Goal: Transaction & Acquisition: Obtain resource

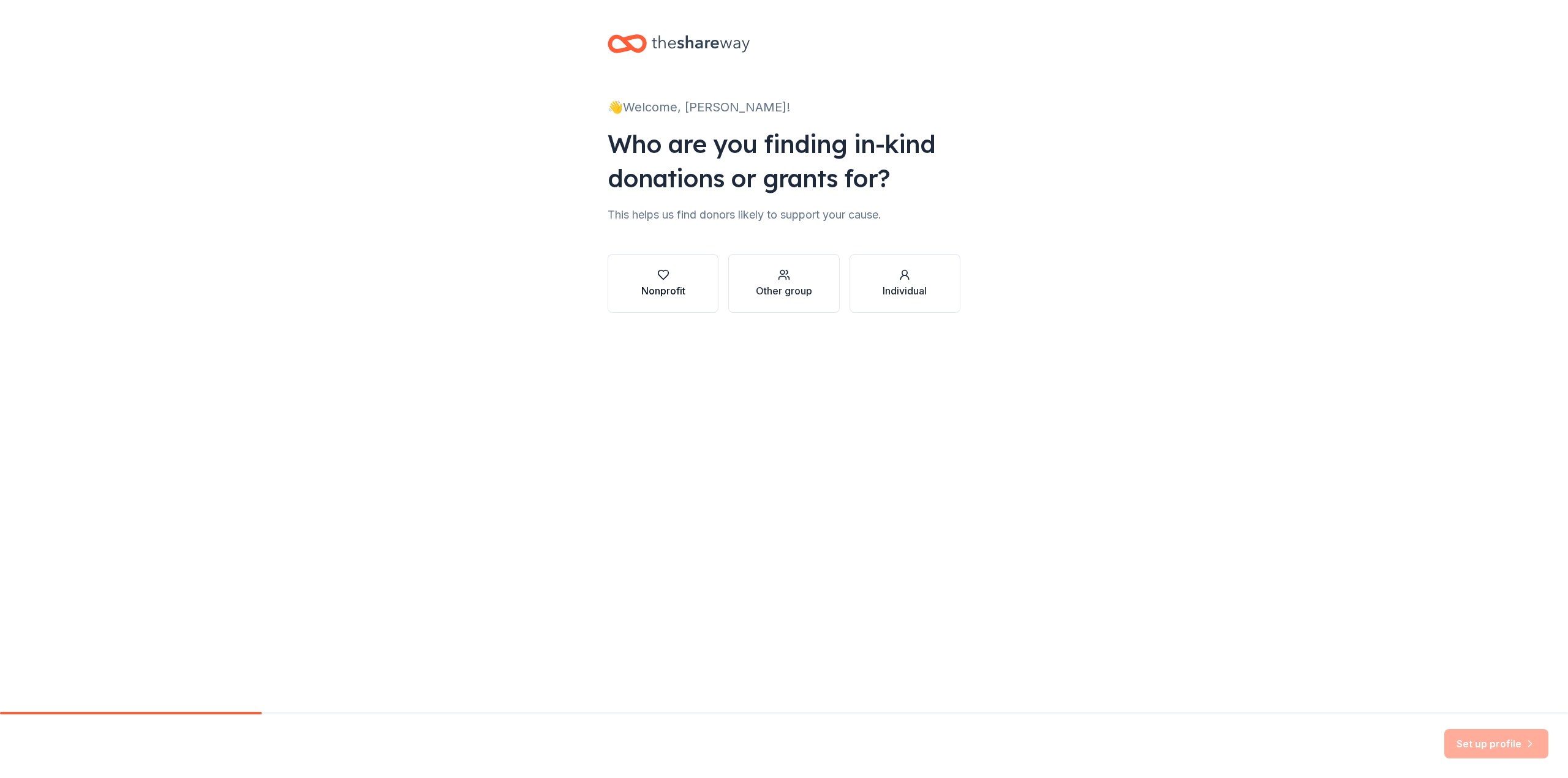
click at [665, 291] on div "Nonprofit" at bounding box center [663, 291] width 44 height 15
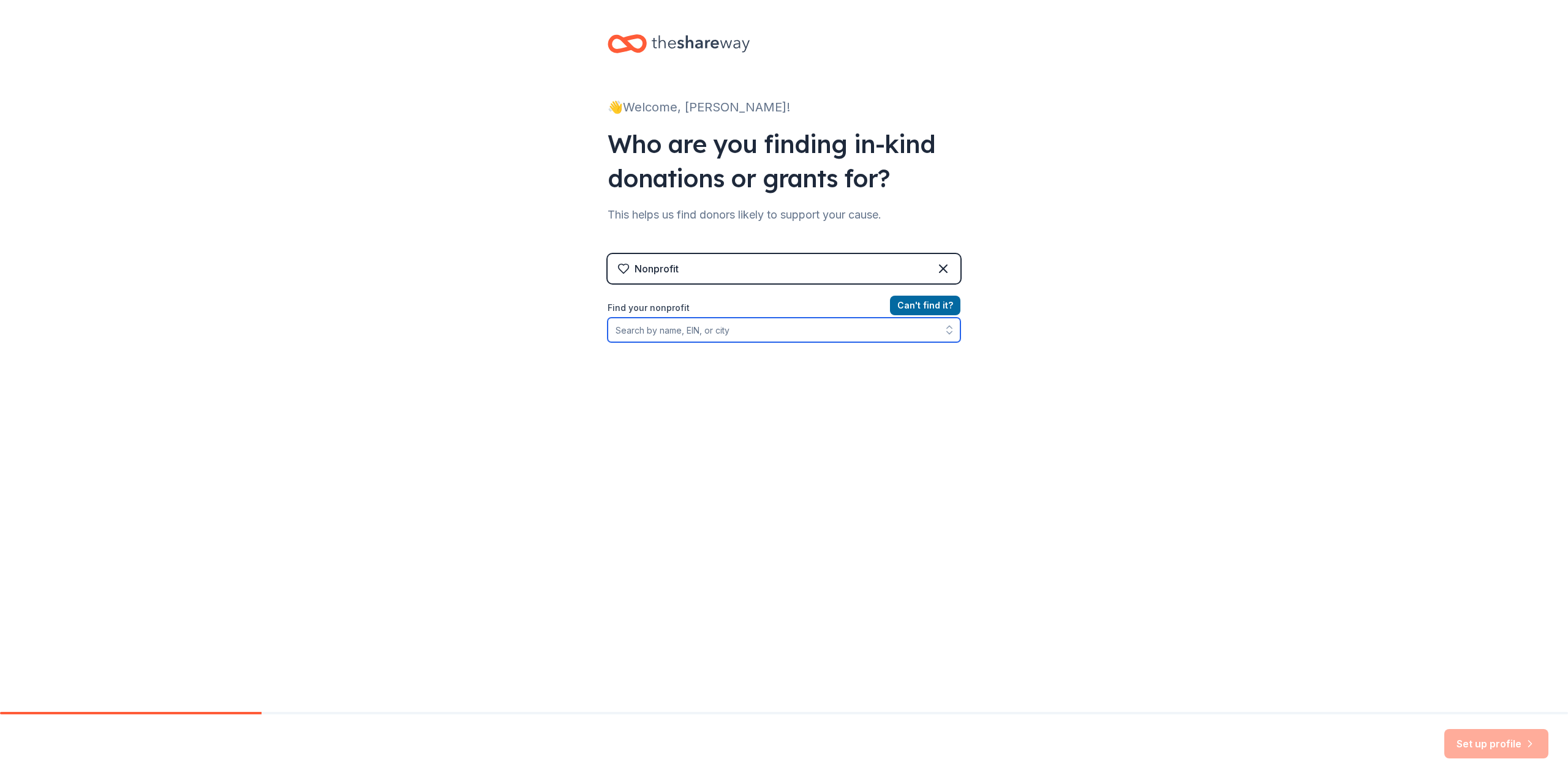
click at [635, 330] on input "Find your nonprofit" at bounding box center [784, 329] width 353 height 24
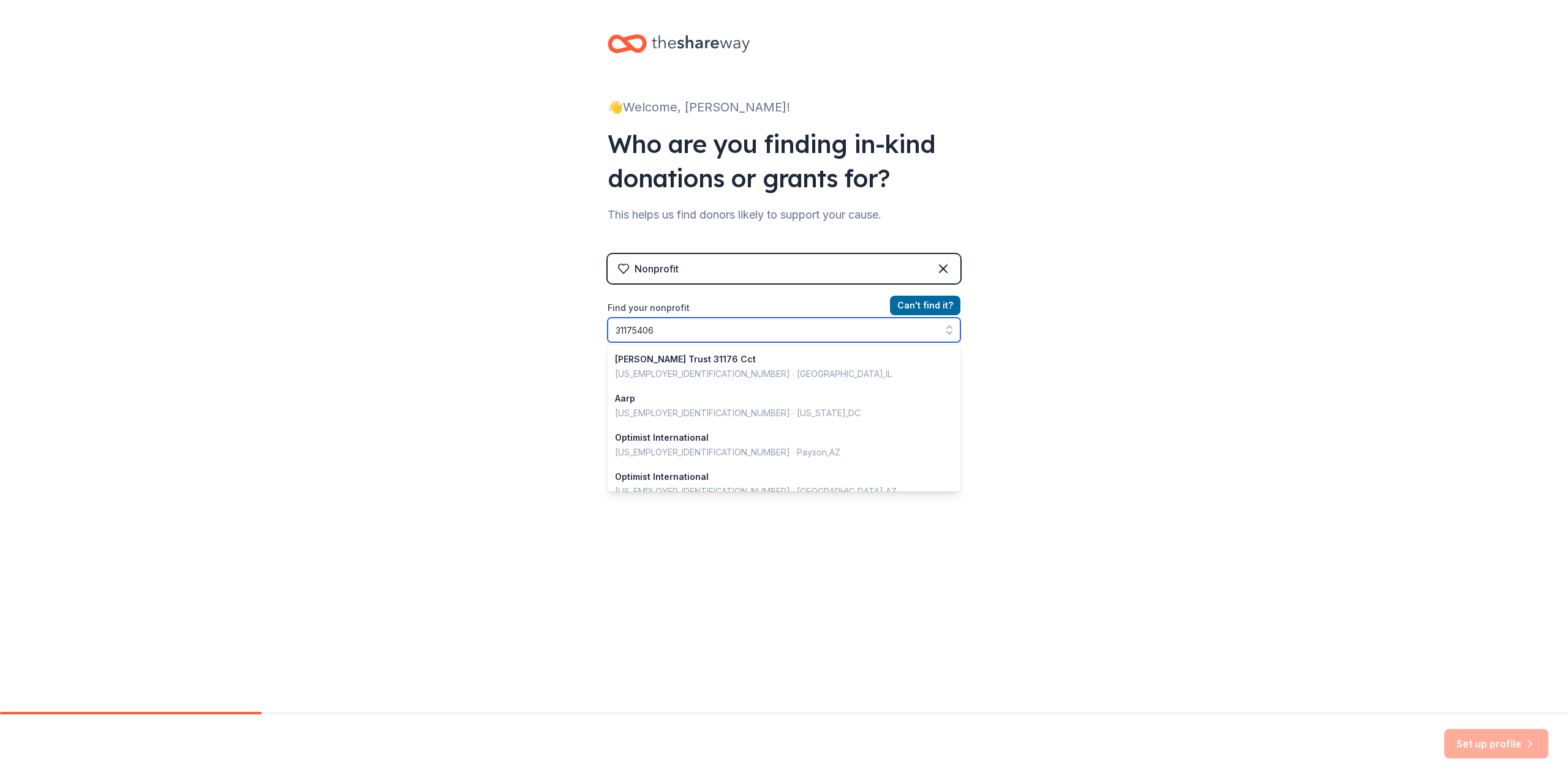
type input "311754068"
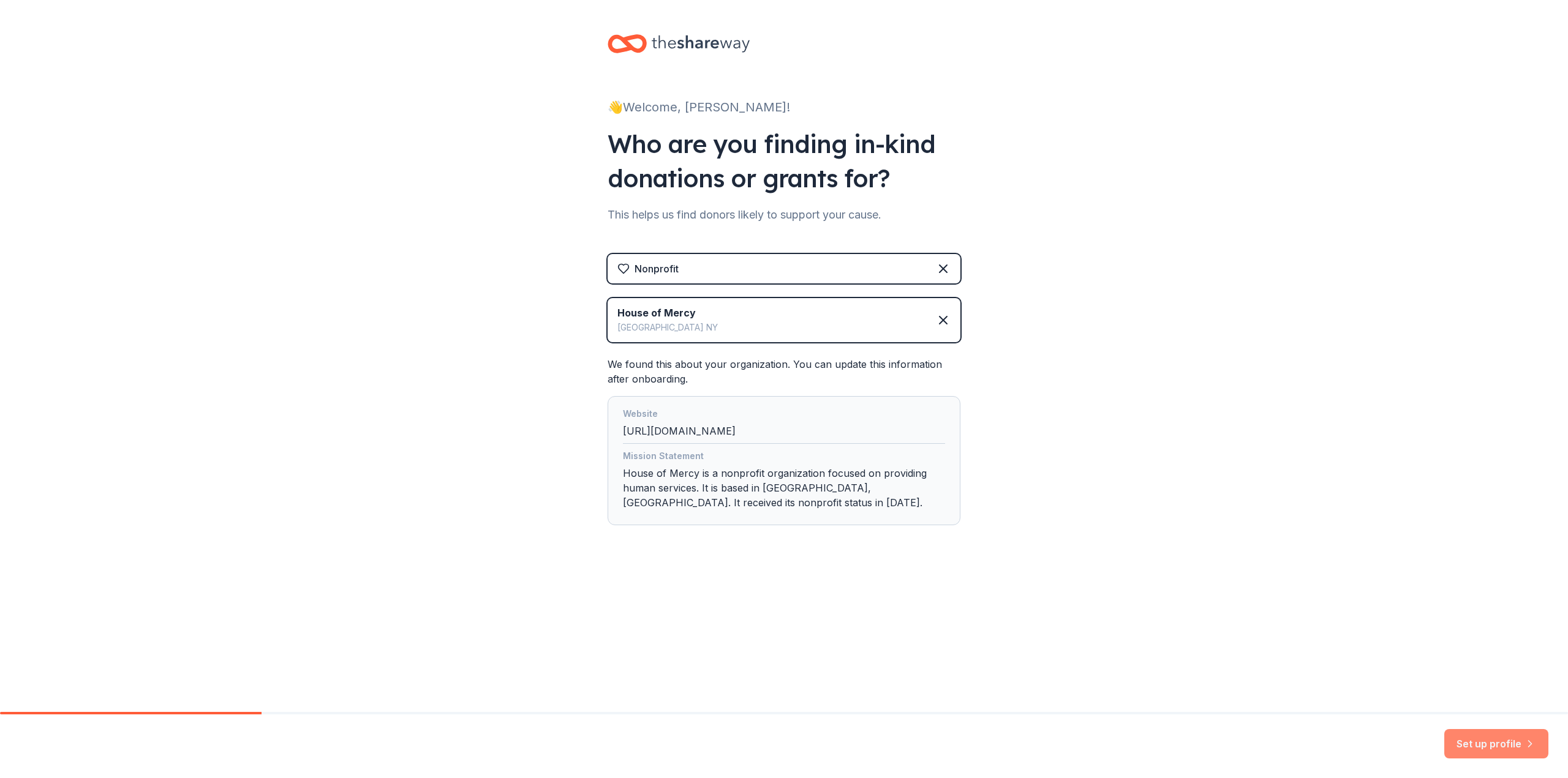
click at [1479, 738] on button "Set up profile" at bounding box center [1496, 744] width 104 height 29
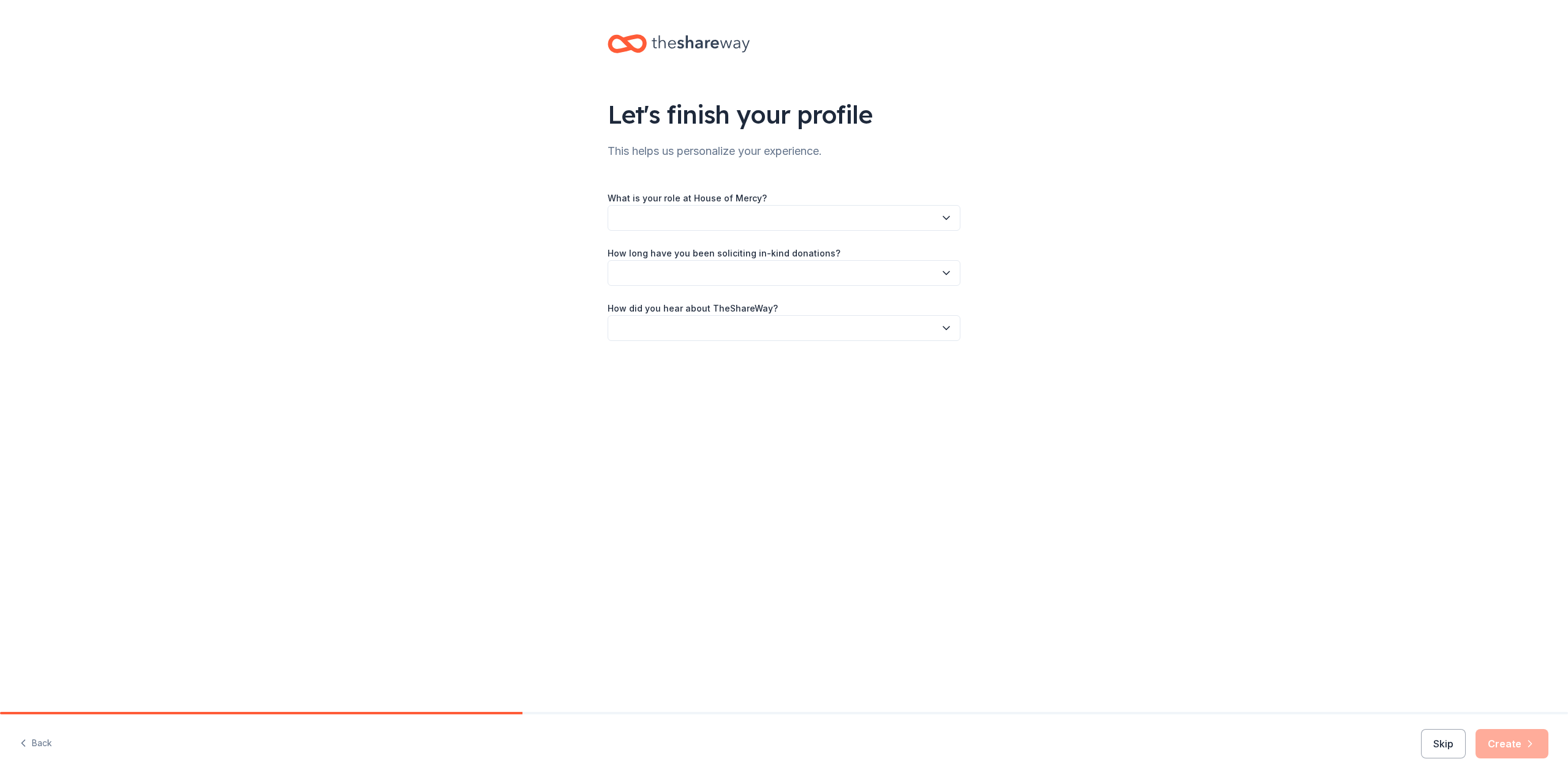
click at [657, 218] on button "button" at bounding box center [784, 217] width 353 height 26
click at [663, 294] on div "Development team member" at bounding box center [676, 300] width 112 height 15
click at [647, 272] on button "button" at bounding box center [784, 273] width 353 height 26
click at [656, 358] on div "2 to 5 years" at bounding box center [644, 355] width 48 height 15
click at [652, 323] on button "button" at bounding box center [784, 328] width 353 height 26
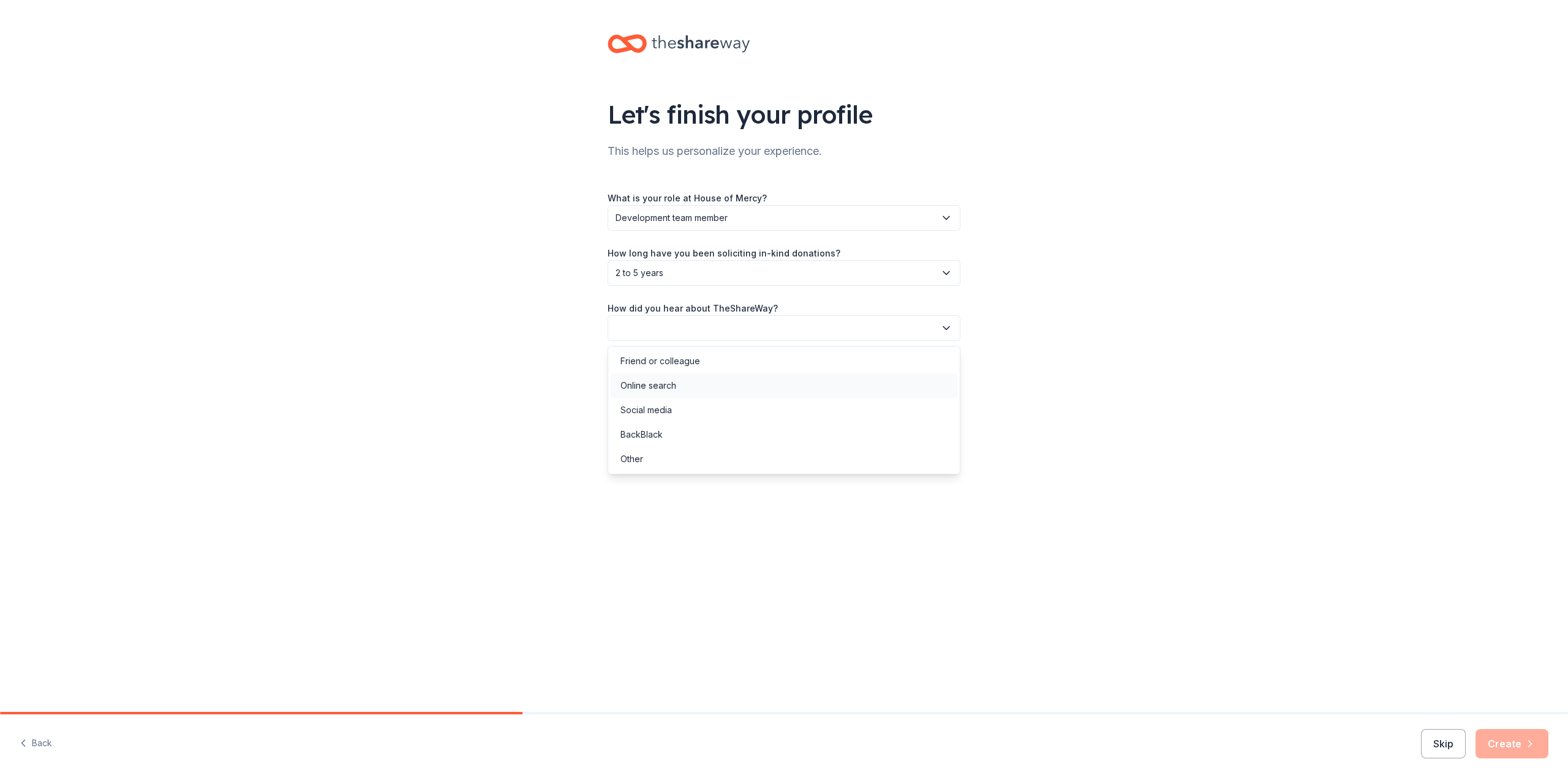
click at [652, 381] on div "Online search" at bounding box center [649, 386] width 56 height 15
click at [1512, 739] on button "Create" at bounding box center [1512, 744] width 73 height 29
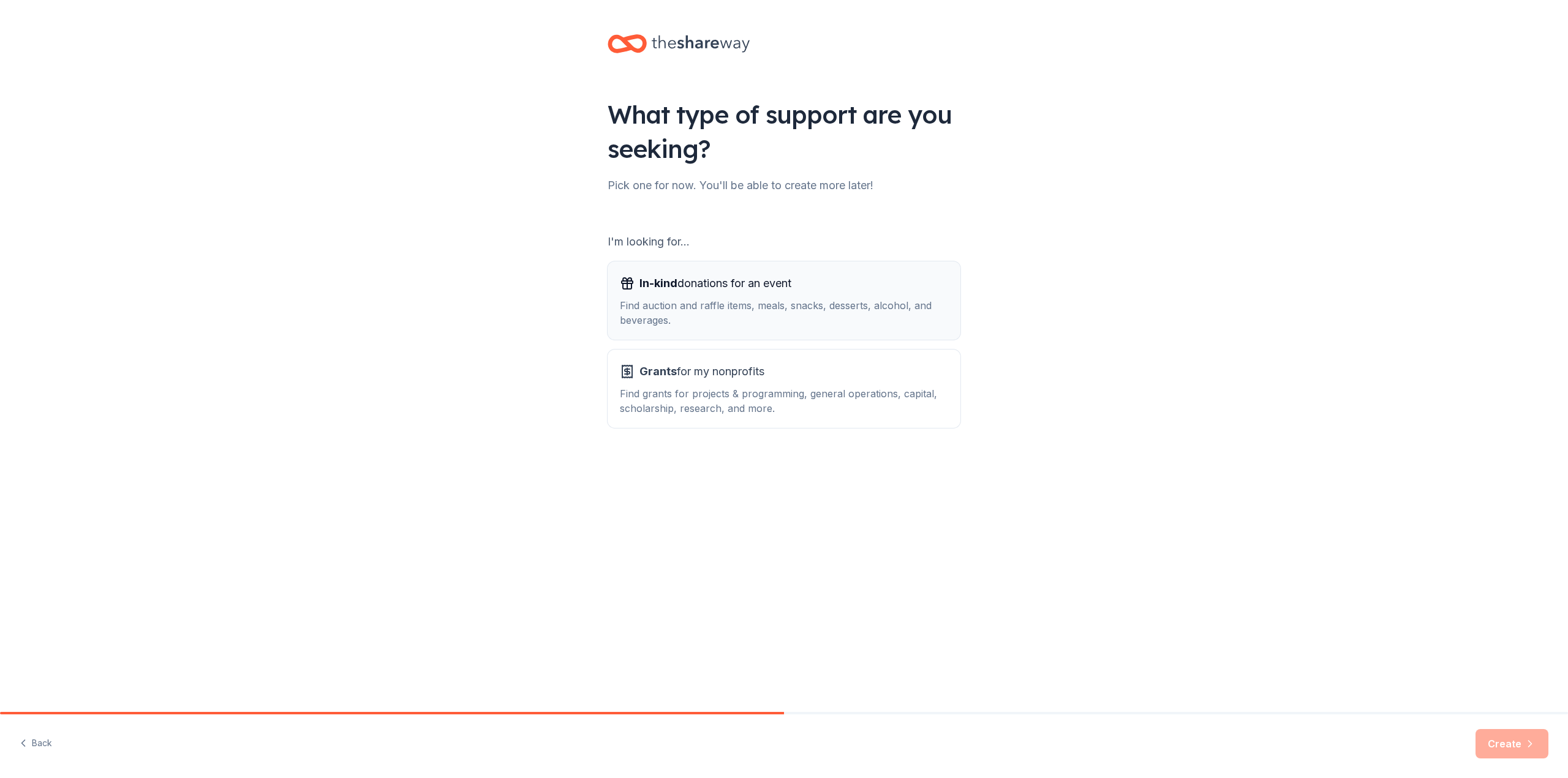
click at [647, 308] on div "Find auction and raffle items, meals, snacks, desserts, alcohol, and beverages." at bounding box center [784, 313] width 328 height 29
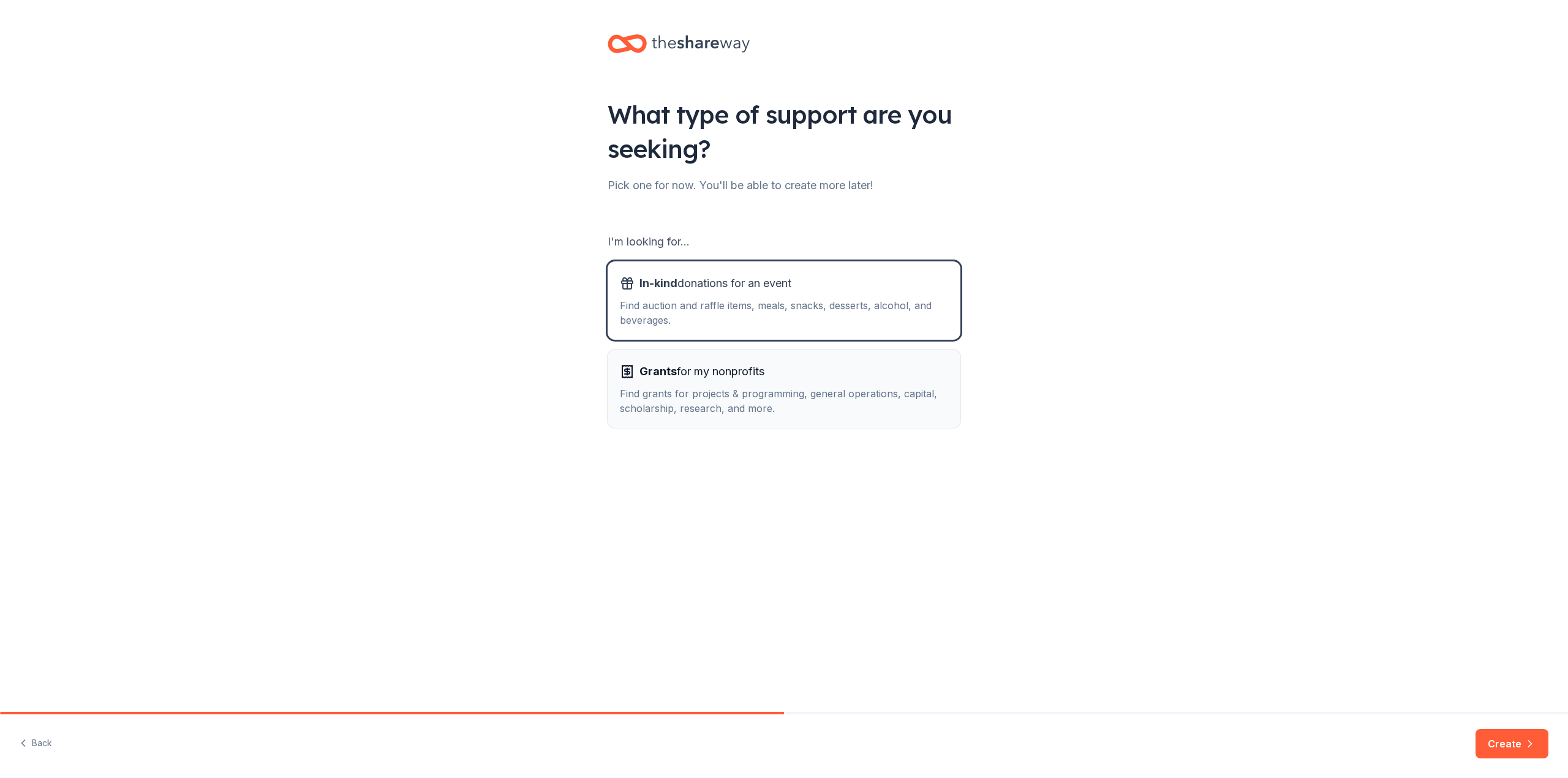
click at [672, 385] on div "Grants for my nonprofits Find grants for projects & programming, general operat…" at bounding box center [784, 389] width 328 height 54
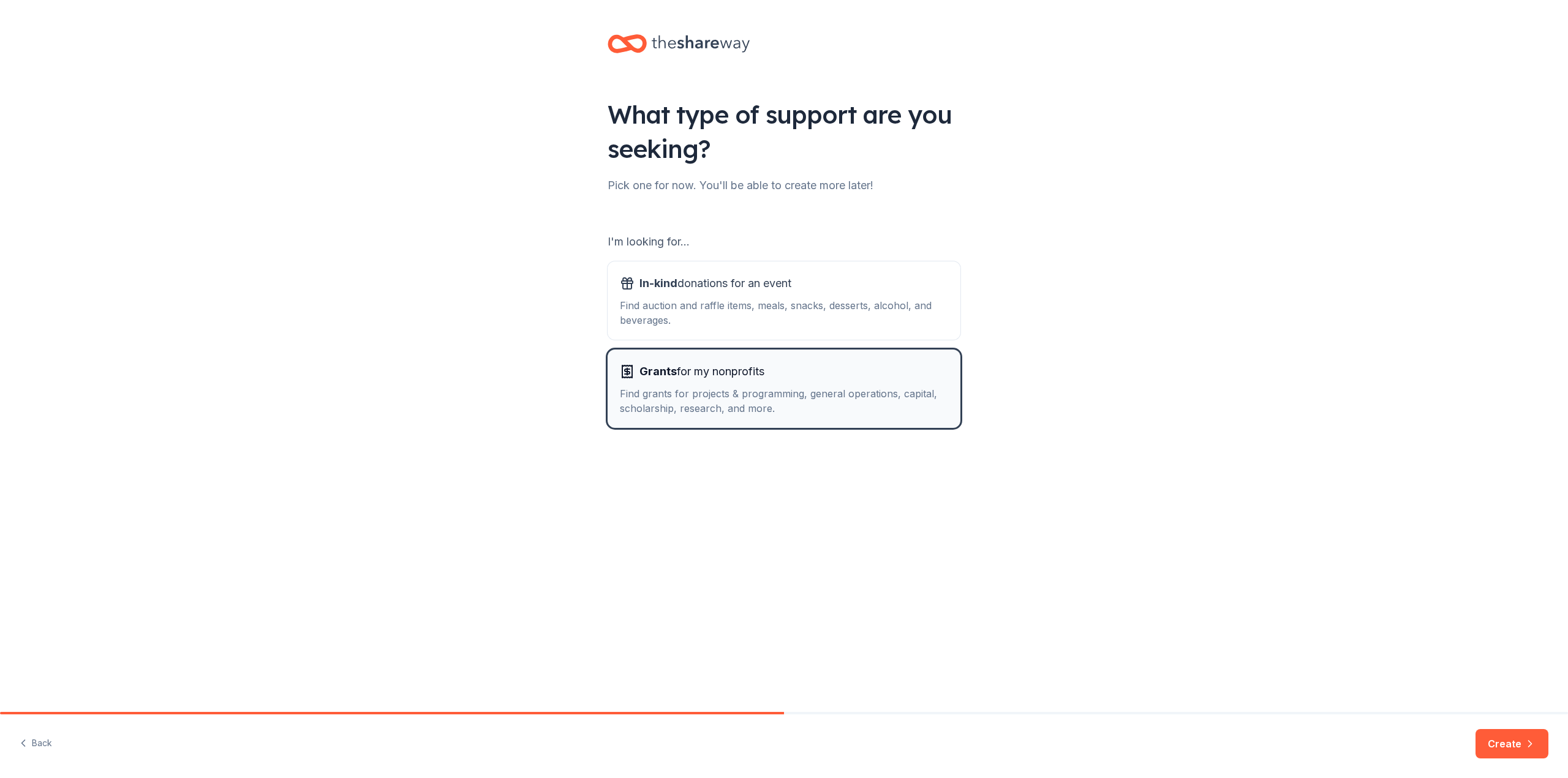
click at [673, 384] on div "Grants for my nonprofits Find grants for projects & programming, general operat…" at bounding box center [784, 389] width 328 height 54
click at [1515, 744] on button "Create" at bounding box center [1512, 744] width 73 height 29
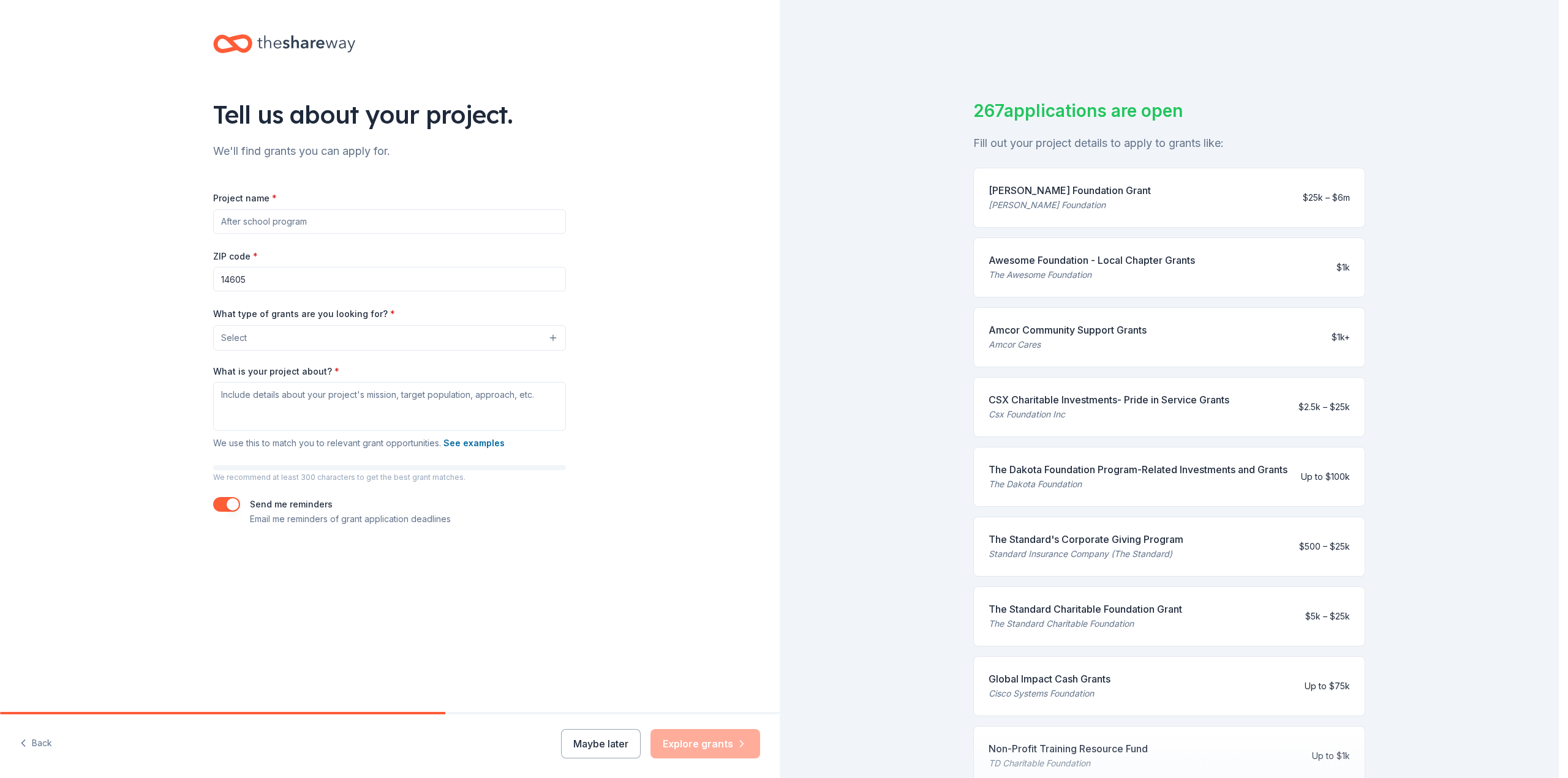
click at [270, 340] on button "Select" at bounding box center [389, 337] width 353 height 26
click at [278, 393] on span "General operations" at bounding box center [389, 395] width 332 height 16
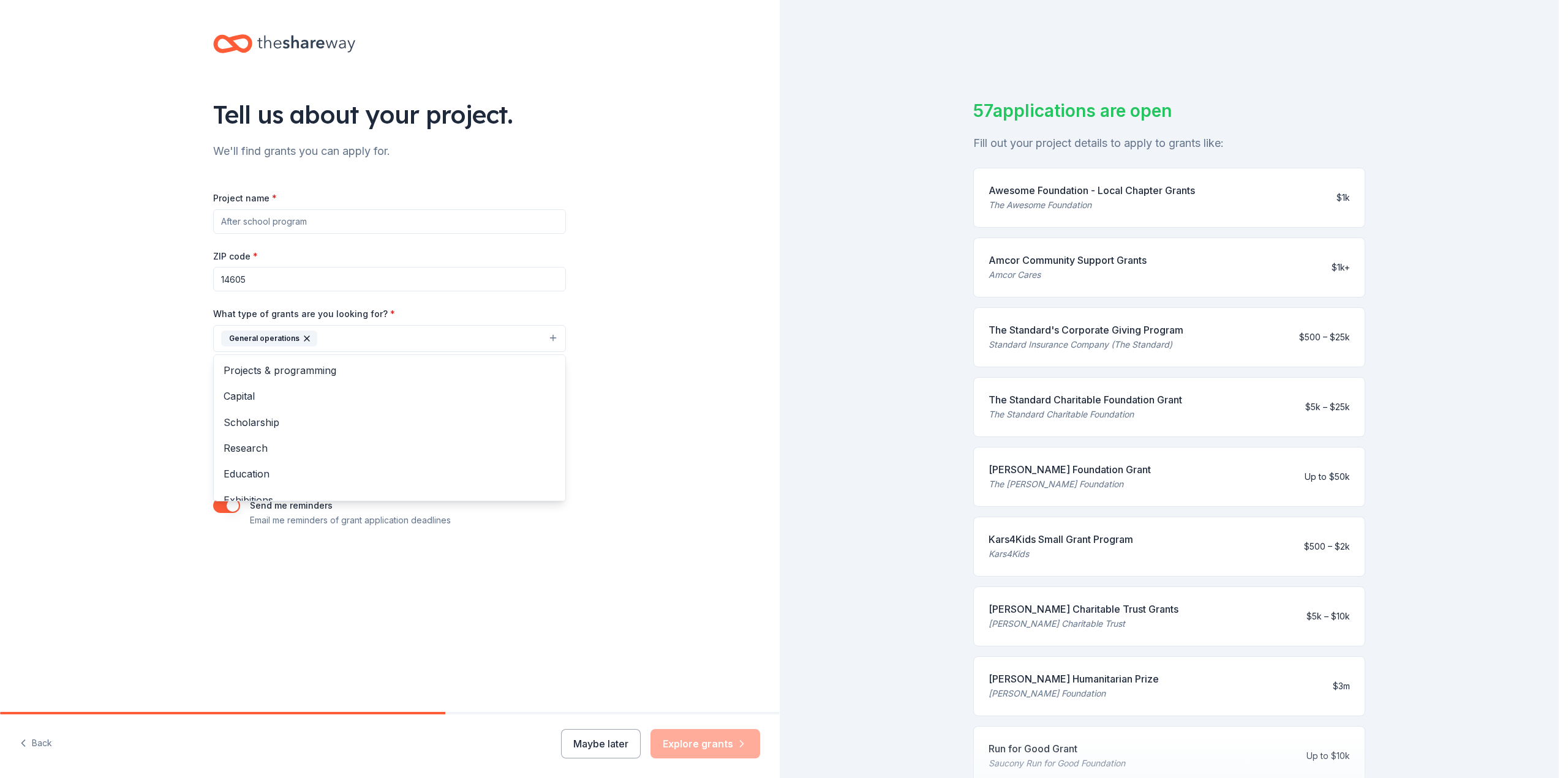
click at [629, 351] on div "Tell us about your project. We'll find grants you can apply for. Project name *…" at bounding box center [389, 293] width 780 height 587
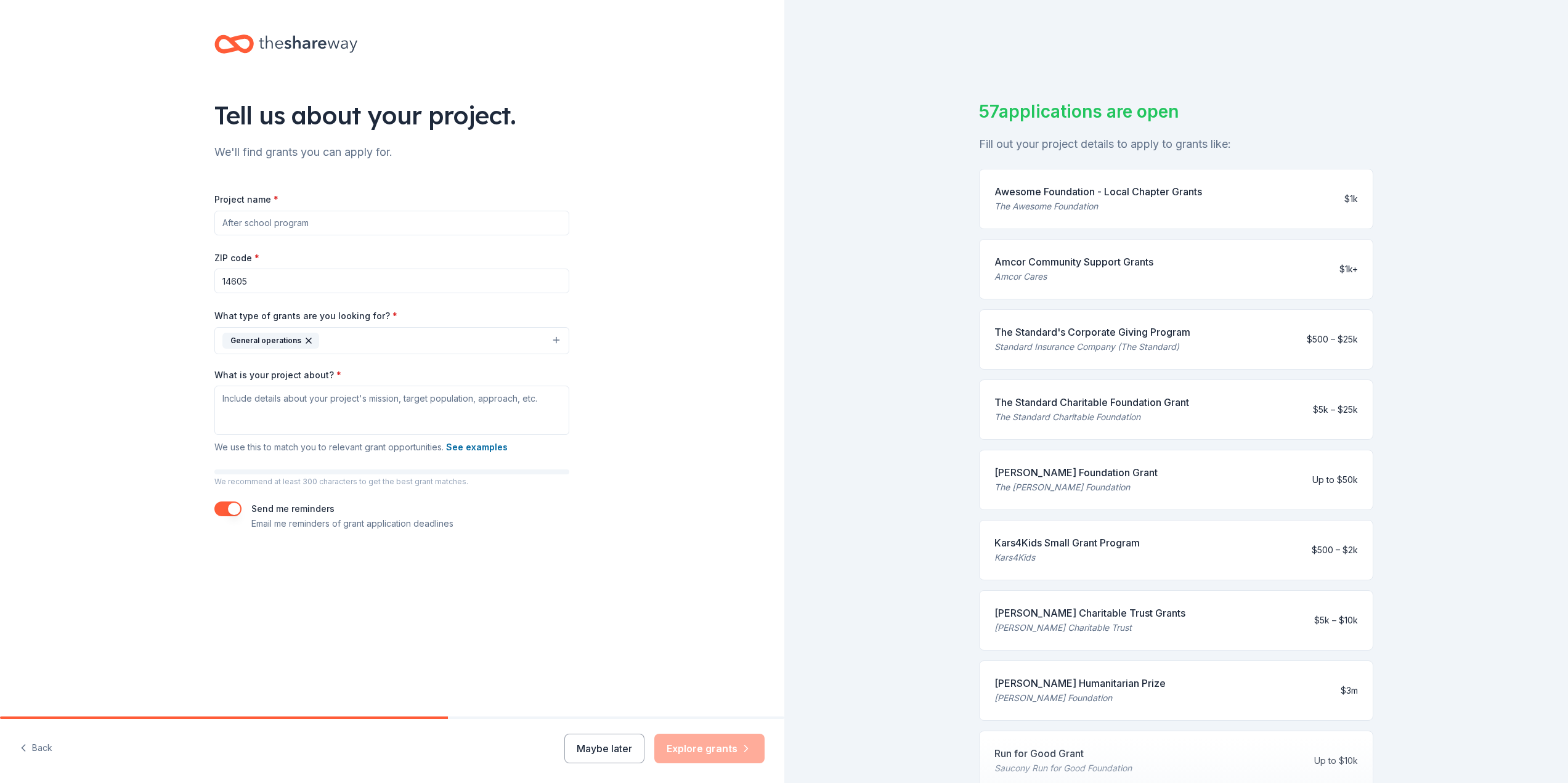
click at [1051, 685] on div "[PERSON_NAME] Humanitarian Prize" at bounding box center [1080, 684] width 172 height 15
click at [225, 398] on textarea "What is your project about? *" at bounding box center [392, 410] width 355 height 49
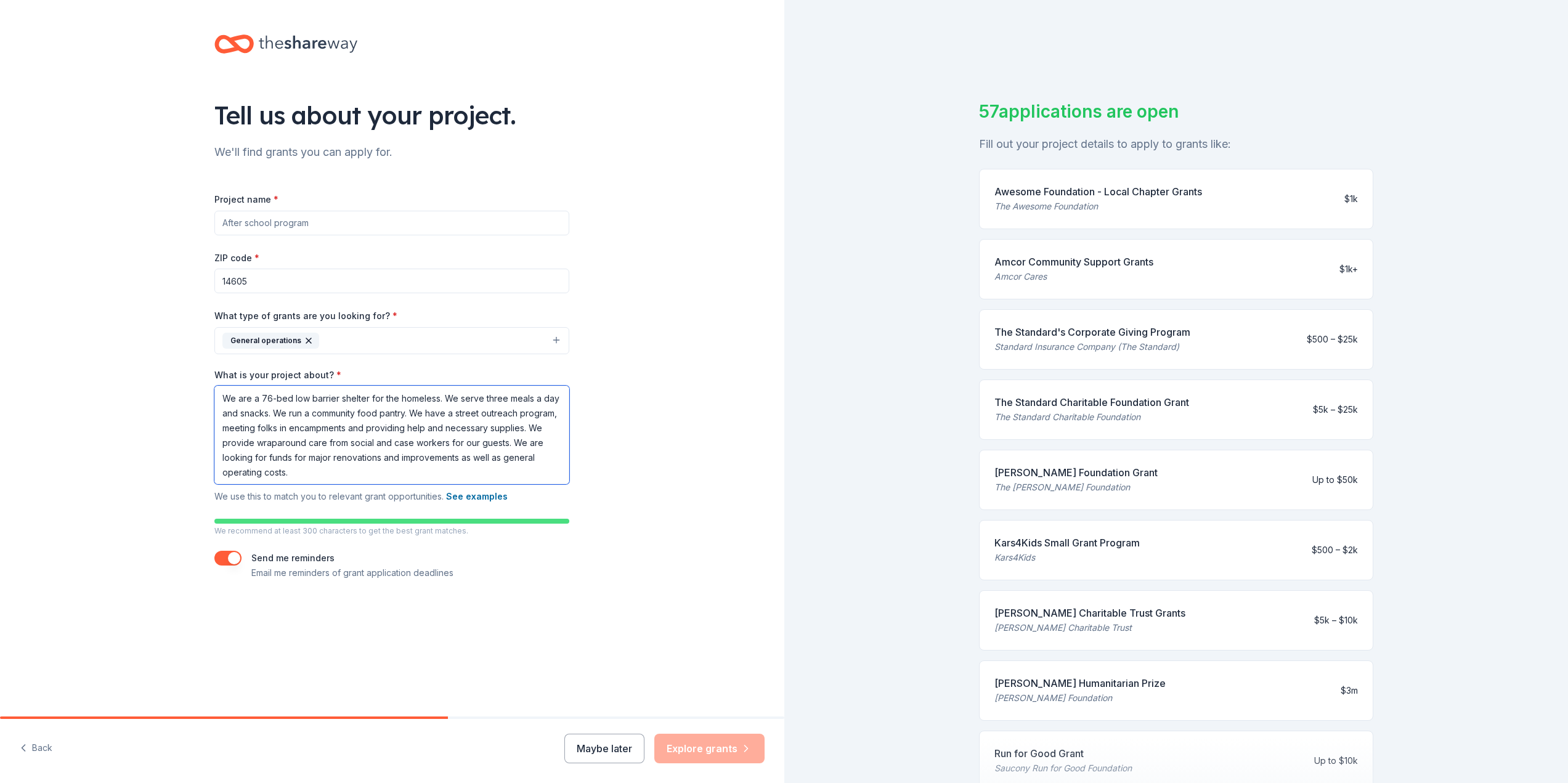
scroll to position [15, 0]
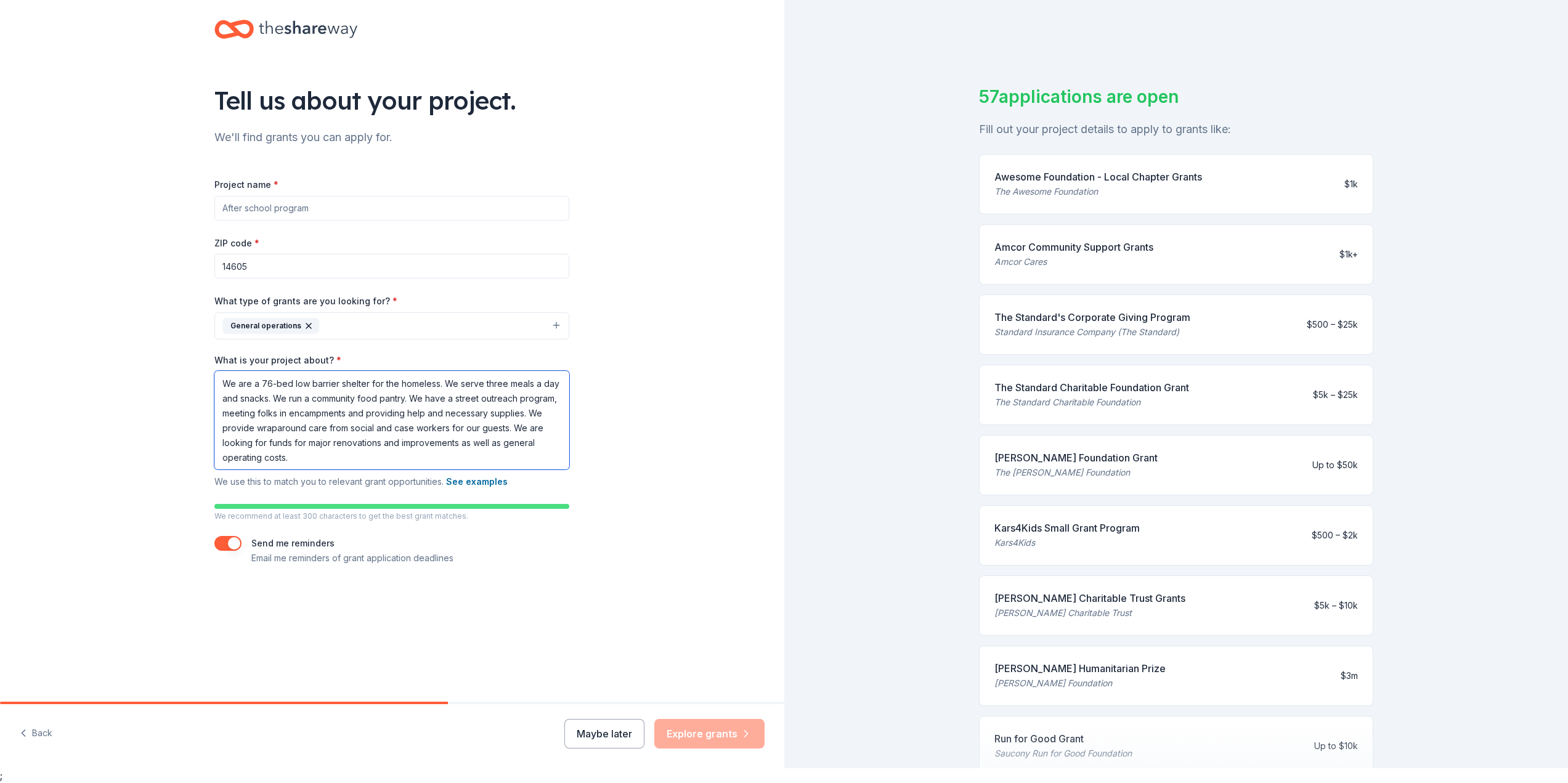
type textarea "We are a 76-bed low barrier shelter for the homeless. We serve three meals a da…"
click at [684, 728] on div "Maybe later Explore grants" at bounding box center [664, 734] width 200 height 29
click at [226, 543] on button "button" at bounding box center [228, 544] width 27 height 15
click at [237, 544] on button "button" at bounding box center [228, 544] width 27 height 15
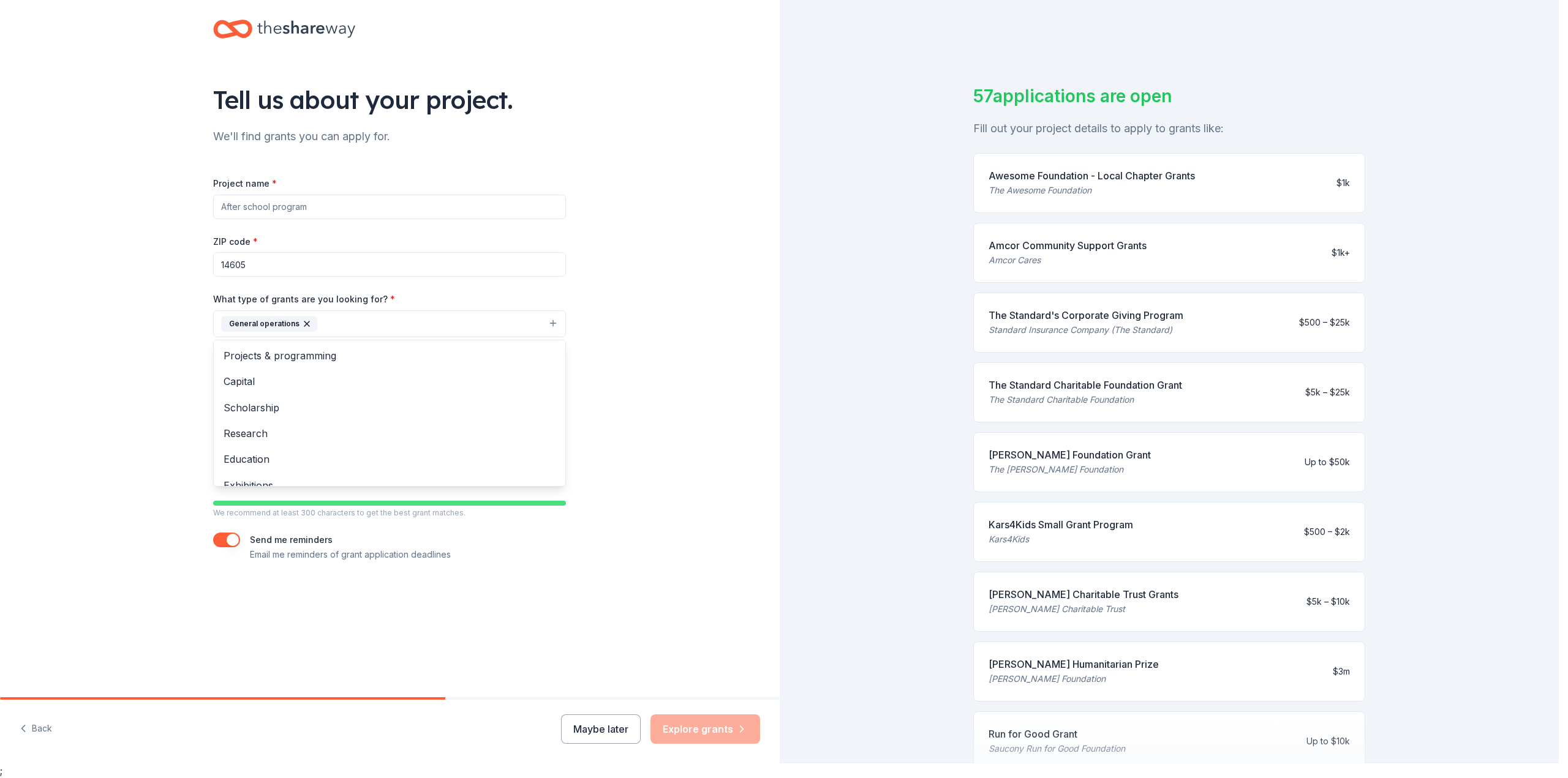
click at [406, 326] on button "General operations" at bounding box center [389, 323] width 353 height 27
click at [346, 359] on span "Projects & programming" at bounding box center [389, 356] width 332 height 16
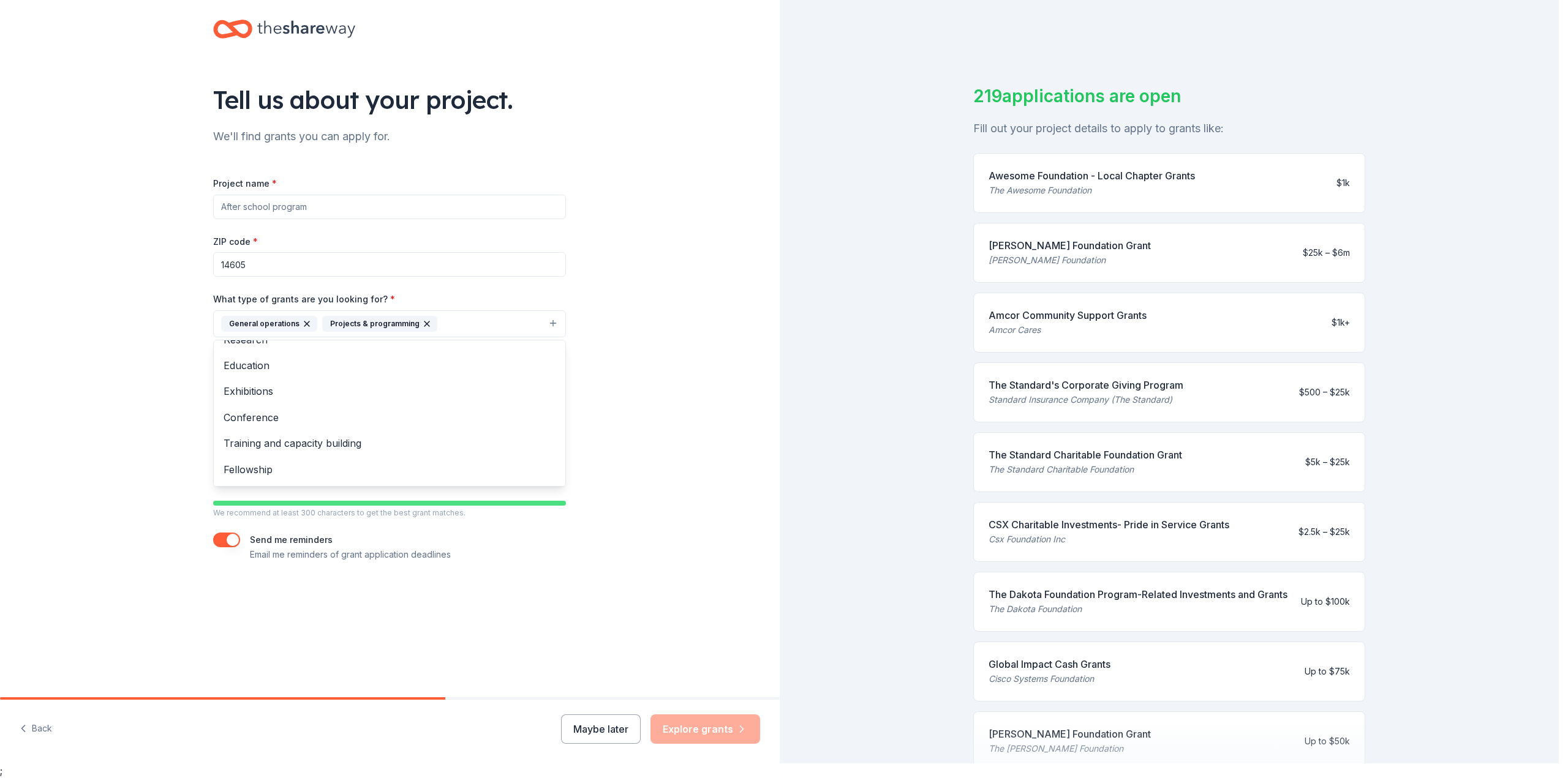
scroll to position [75, 0]
click at [261, 437] on span "Training and capacity building" at bounding box center [389, 437] width 332 height 16
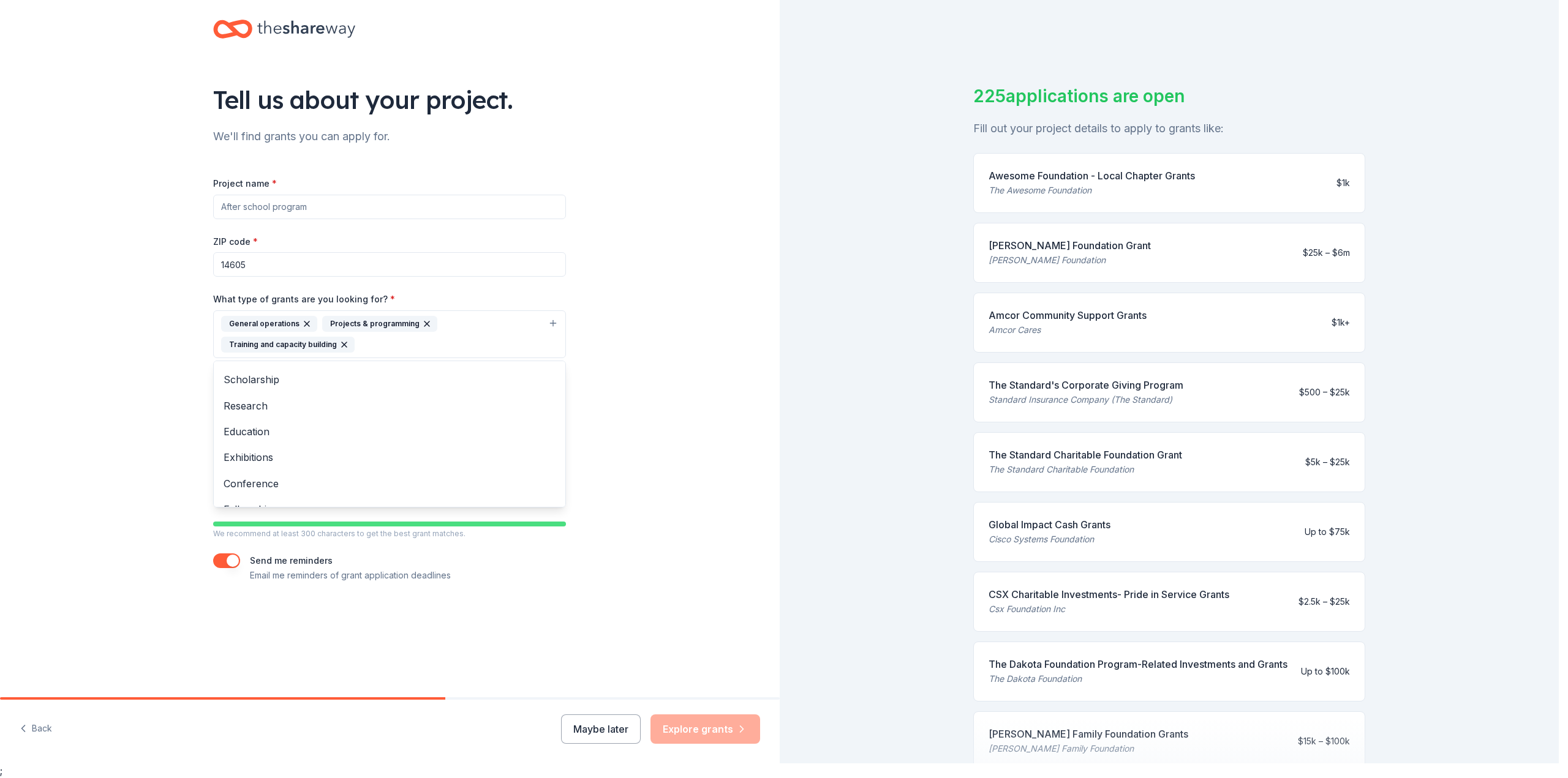
scroll to position [0, 0]
click at [235, 374] on span "Capital" at bounding box center [389, 377] width 332 height 16
click at [242, 489] on span "Other" at bounding box center [389, 491] width 332 height 16
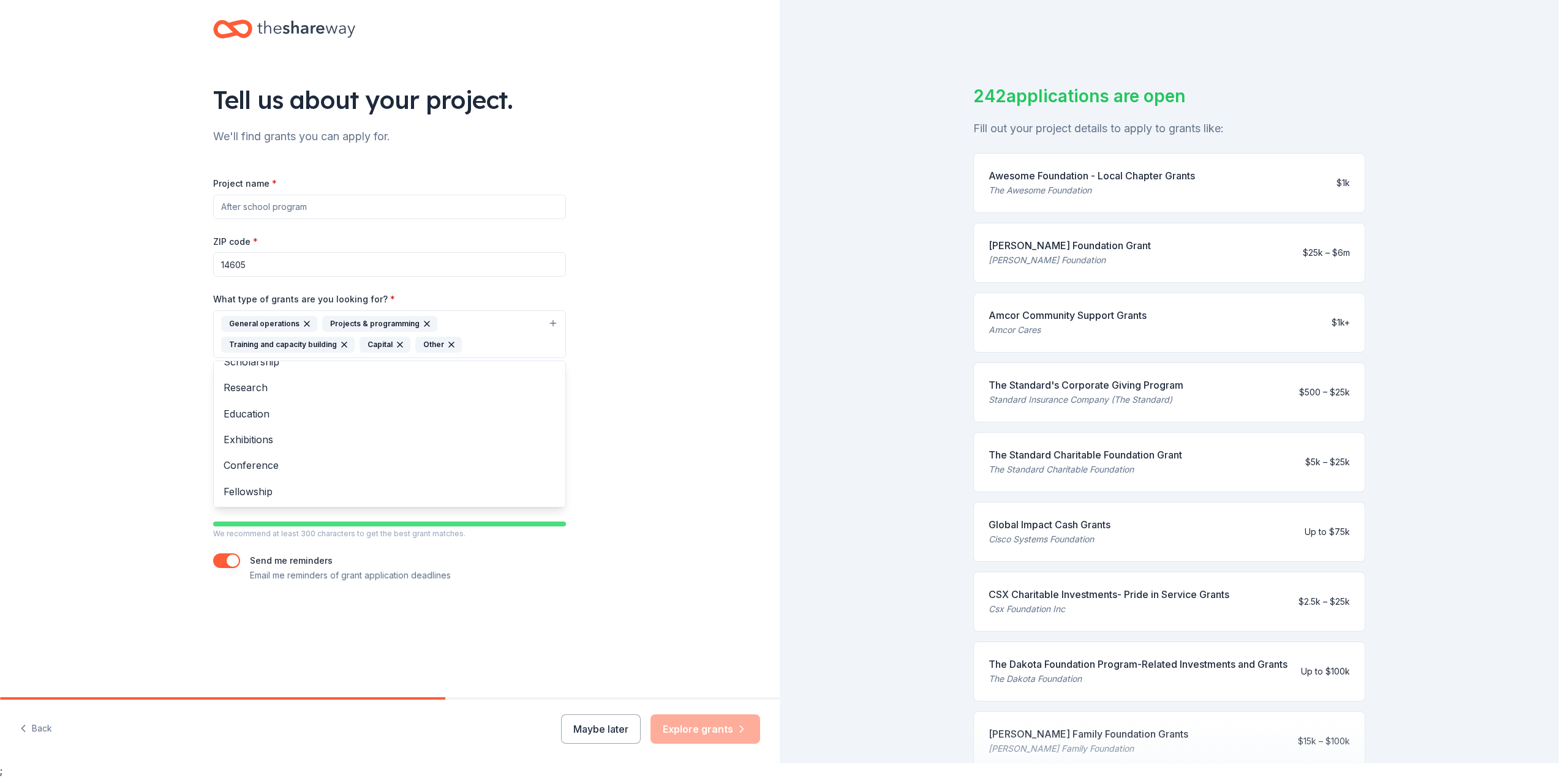
click at [670, 519] on div "Tell us about your project. We'll find grants you can apply for. Project name *…" at bounding box center [389, 313] width 780 height 657
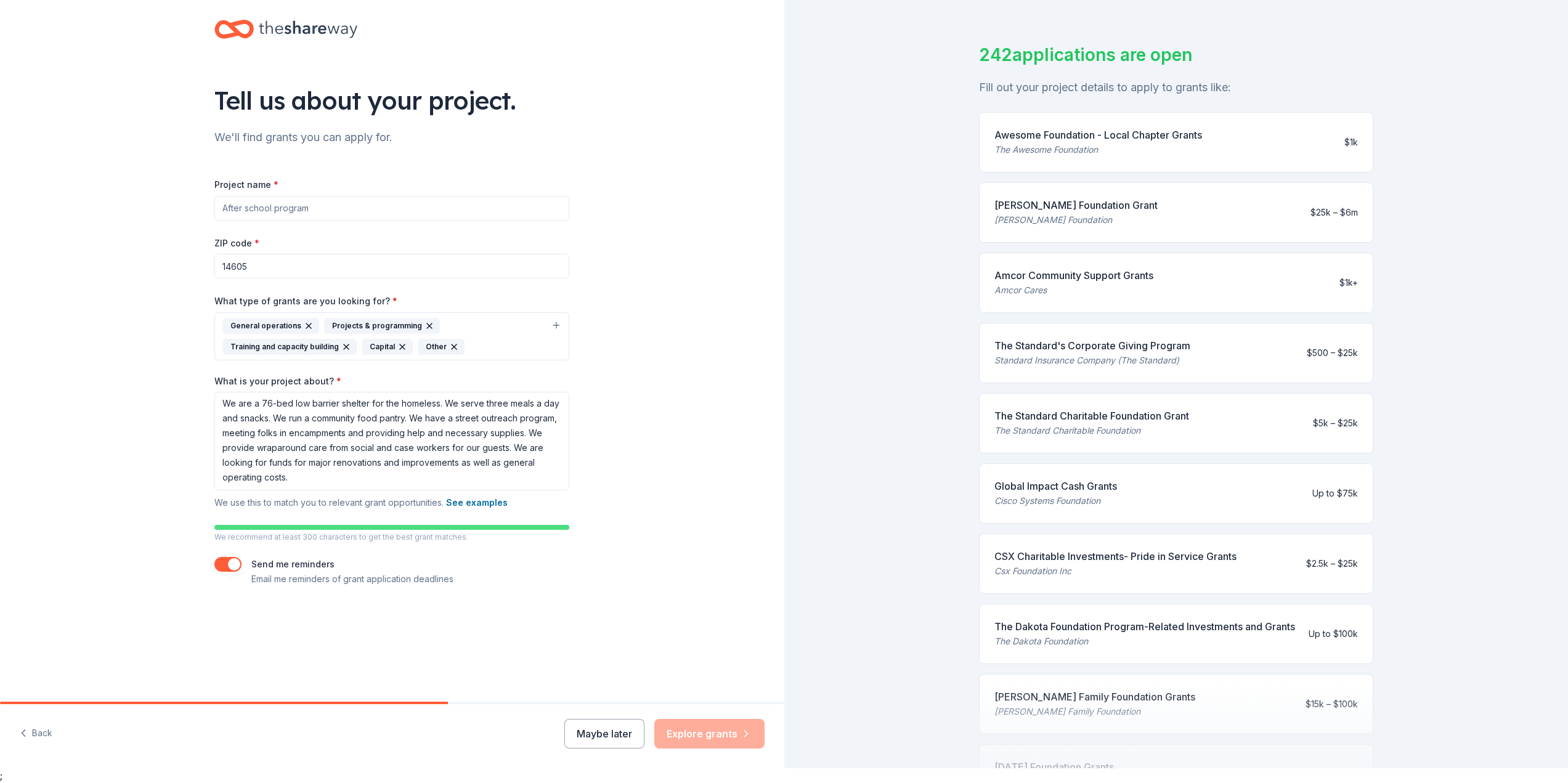
scroll to position [216, 0]
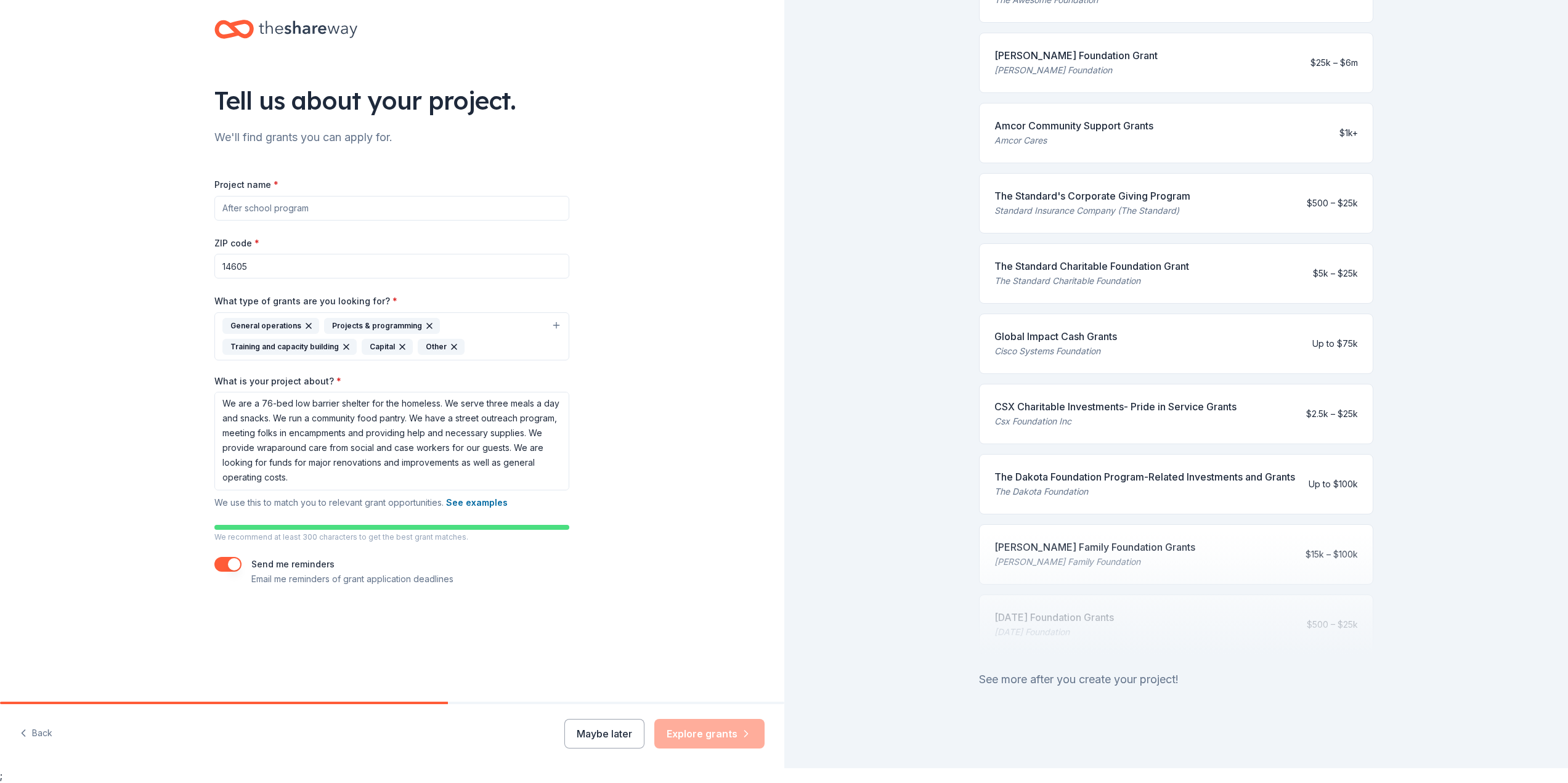
click at [1143, 675] on div "See more after you create your project!" at bounding box center [1175, 679] width 394 height 20
click at [227, 207] on input "Project name *" at bounding box center [392, 208] width 355 height 24
type input "C"
type input "40 More Years of Mercy"
click at [701, 729] on button "Explore grants" at bounding box center [710, 734] width 110 height 29
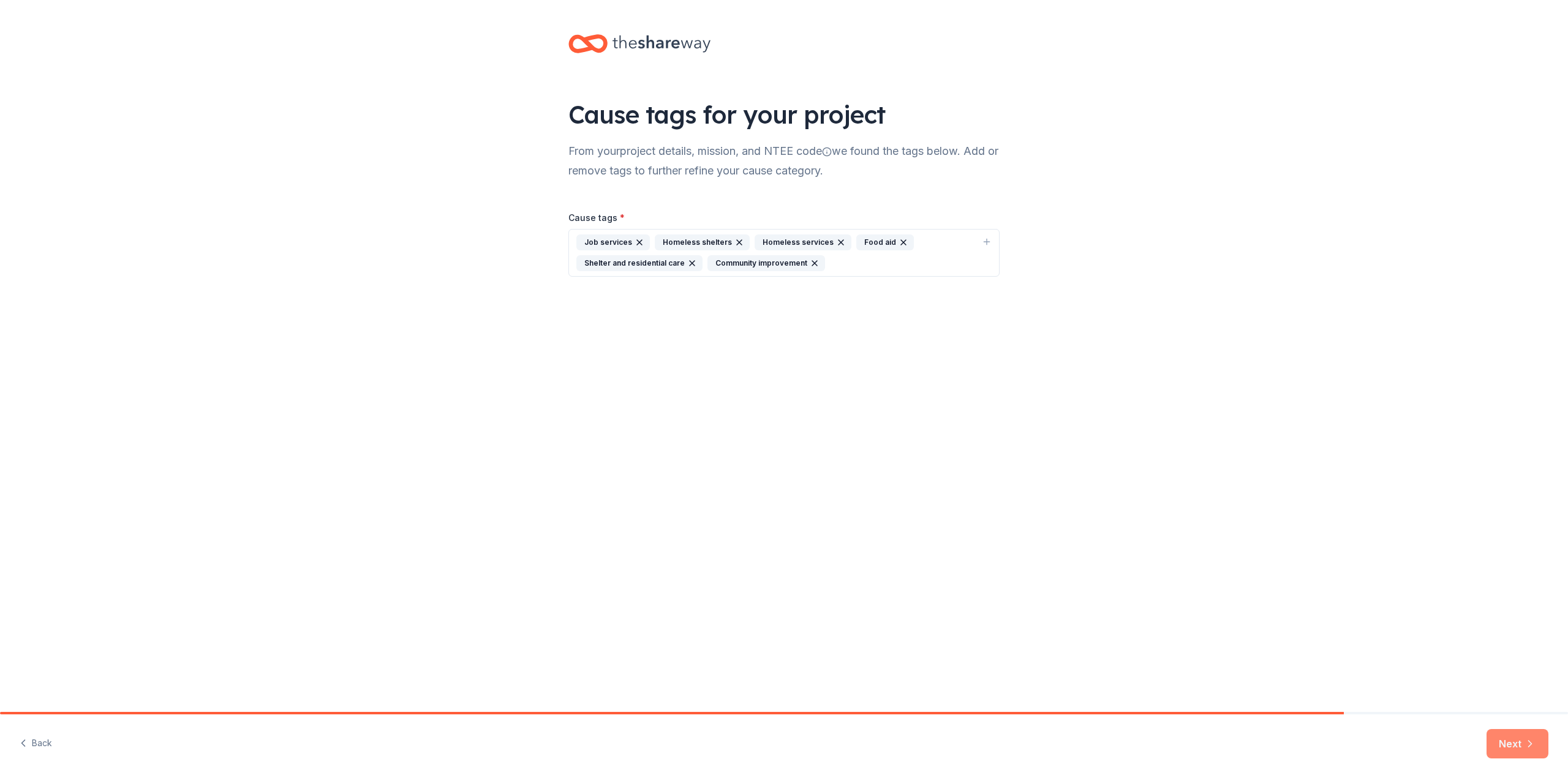
click at [1514, 742] on button "Next" at bounding box center [1517, 744] width 62 height 29
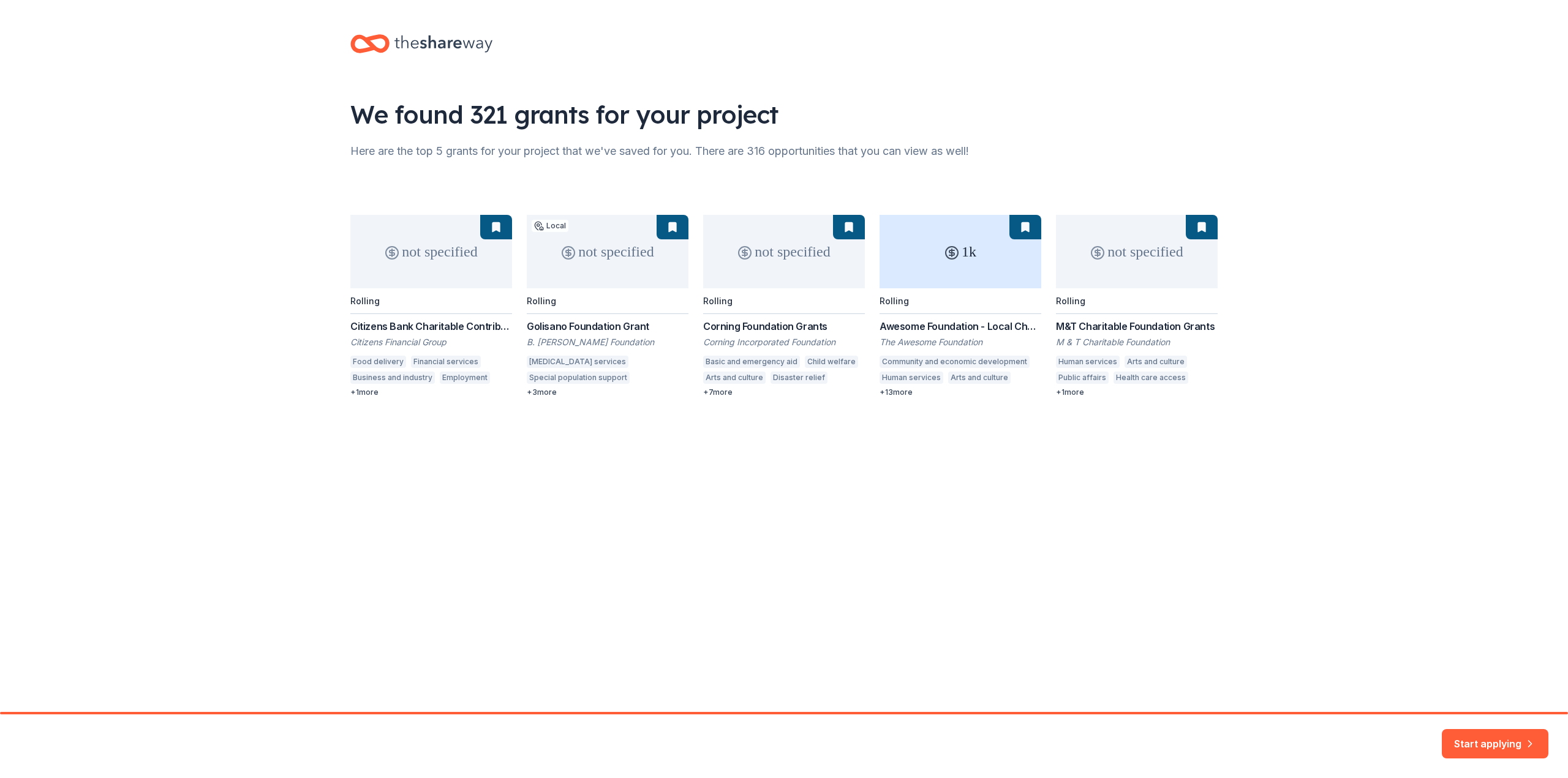
click at [932, 280] on div "not specified Rolling Citizens Bank Charitable Contributions Citizens Financial…" at bounding box center [784, 306] width 867 height 182
click at [1509, 738] on button "Start applying" at bounding box center [1495, 736] width 107 height 29
click at [766, 238] on div "not specified Rolling Citizens Bank Charitable Contributions Citizens Financial…" at bounding box center [784, 306] width 867 height 182
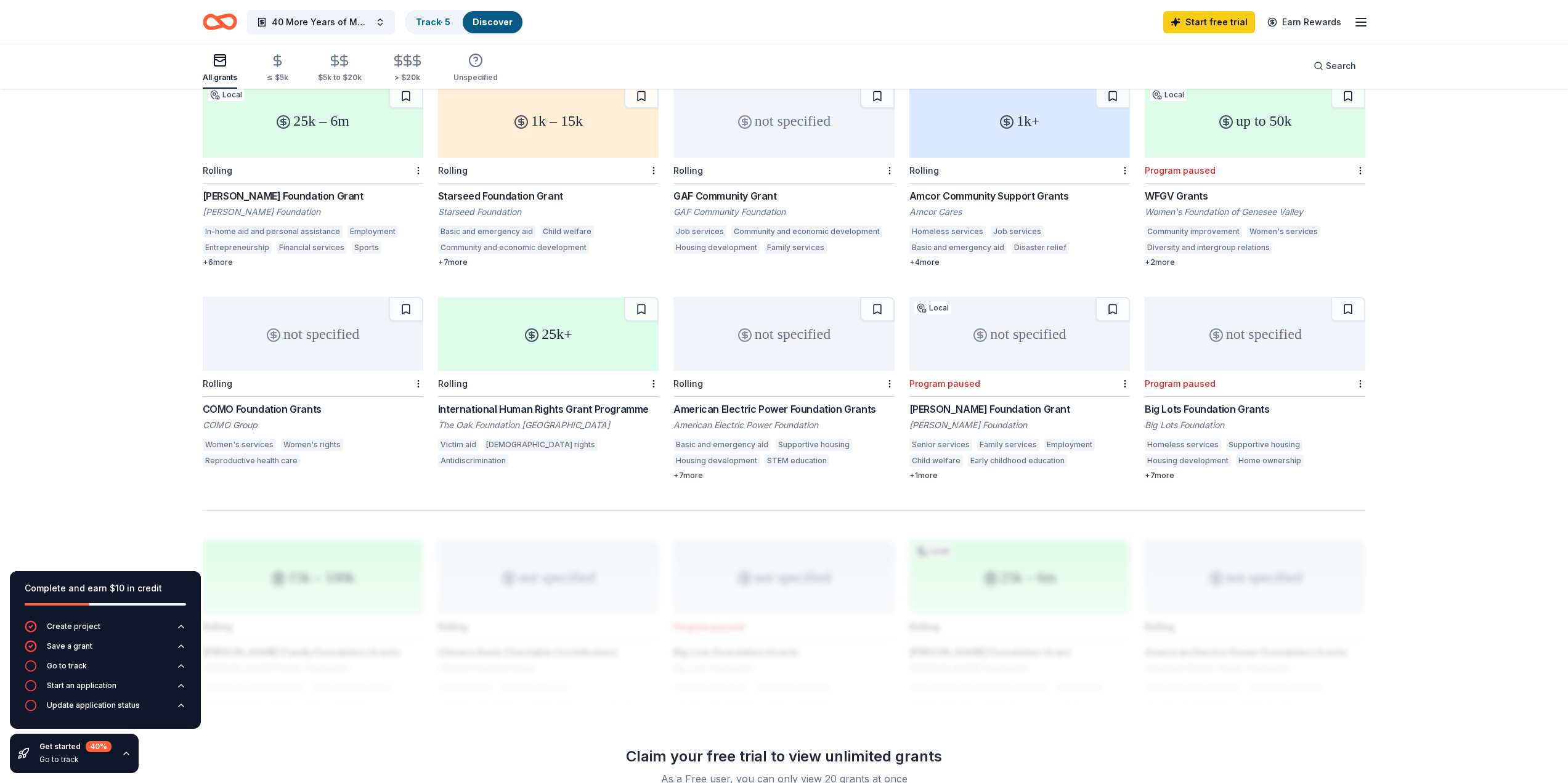
scroll to position [677, 0]
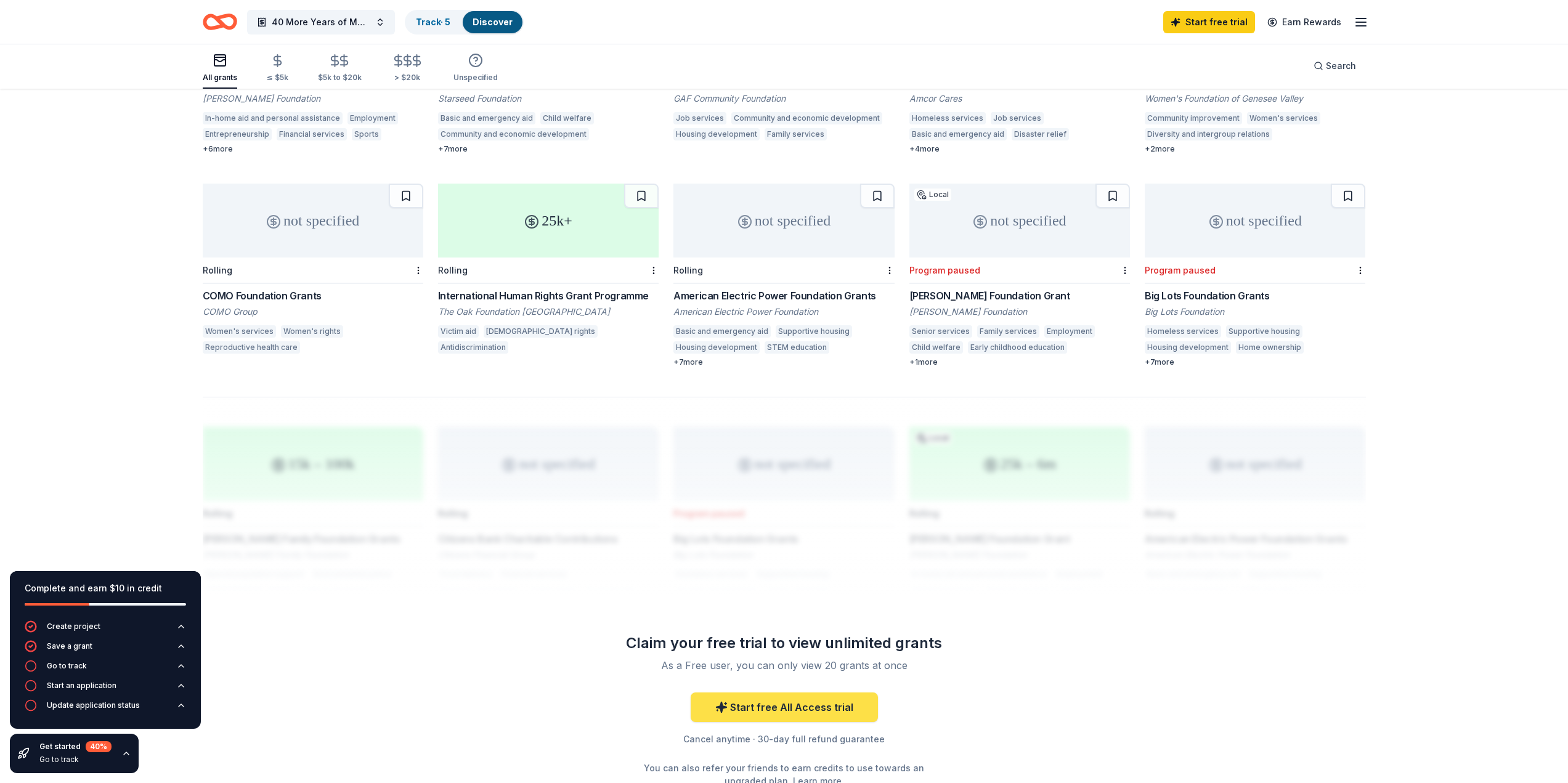
click at [790, 692] on link "Start free All Access trial" at bounding box center [784, 707] width 187 height 29
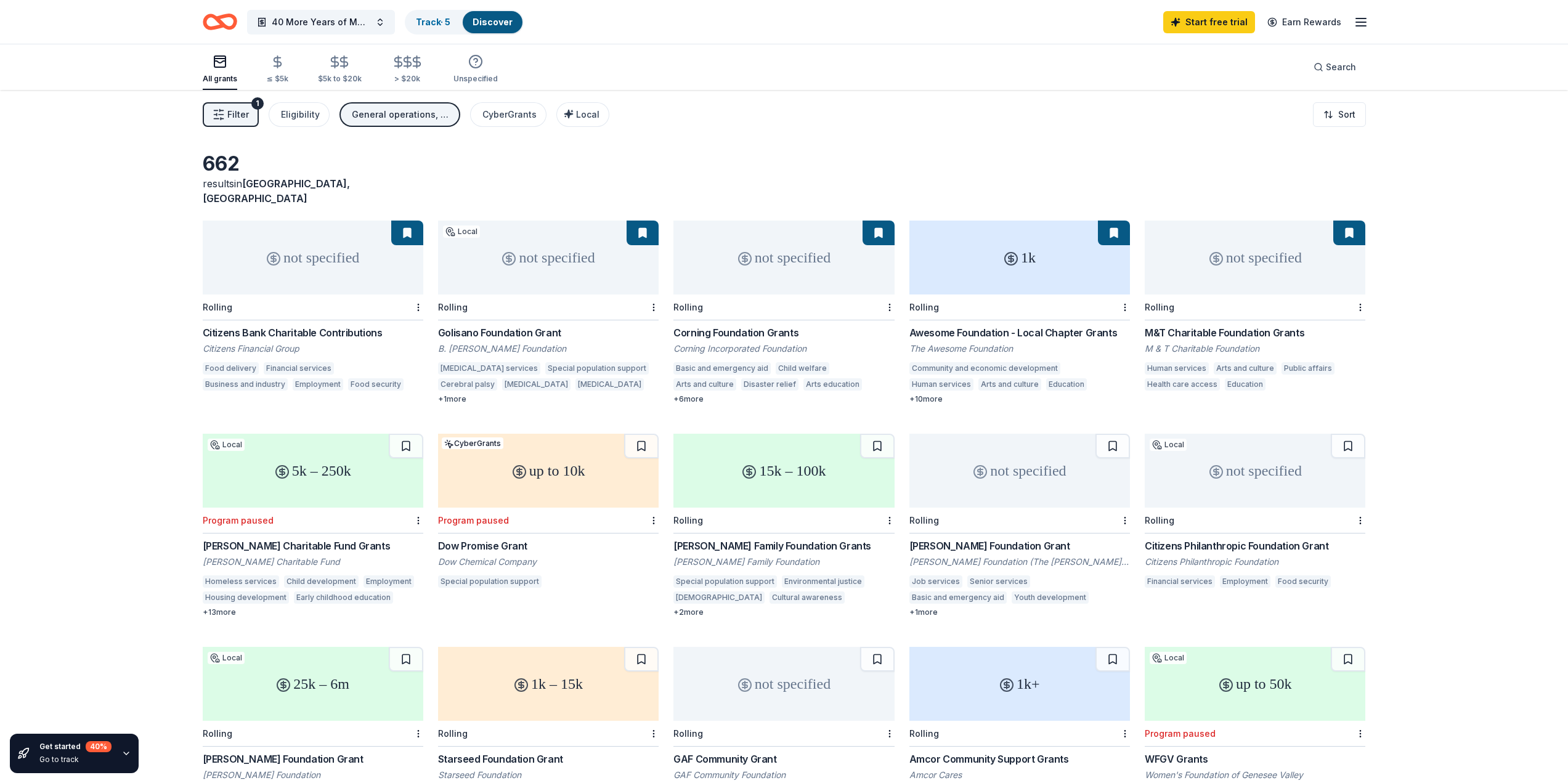
click at [711, 326] on div "Corning Foundation Grants" at bounding box center [784, 333] width 221 height 15
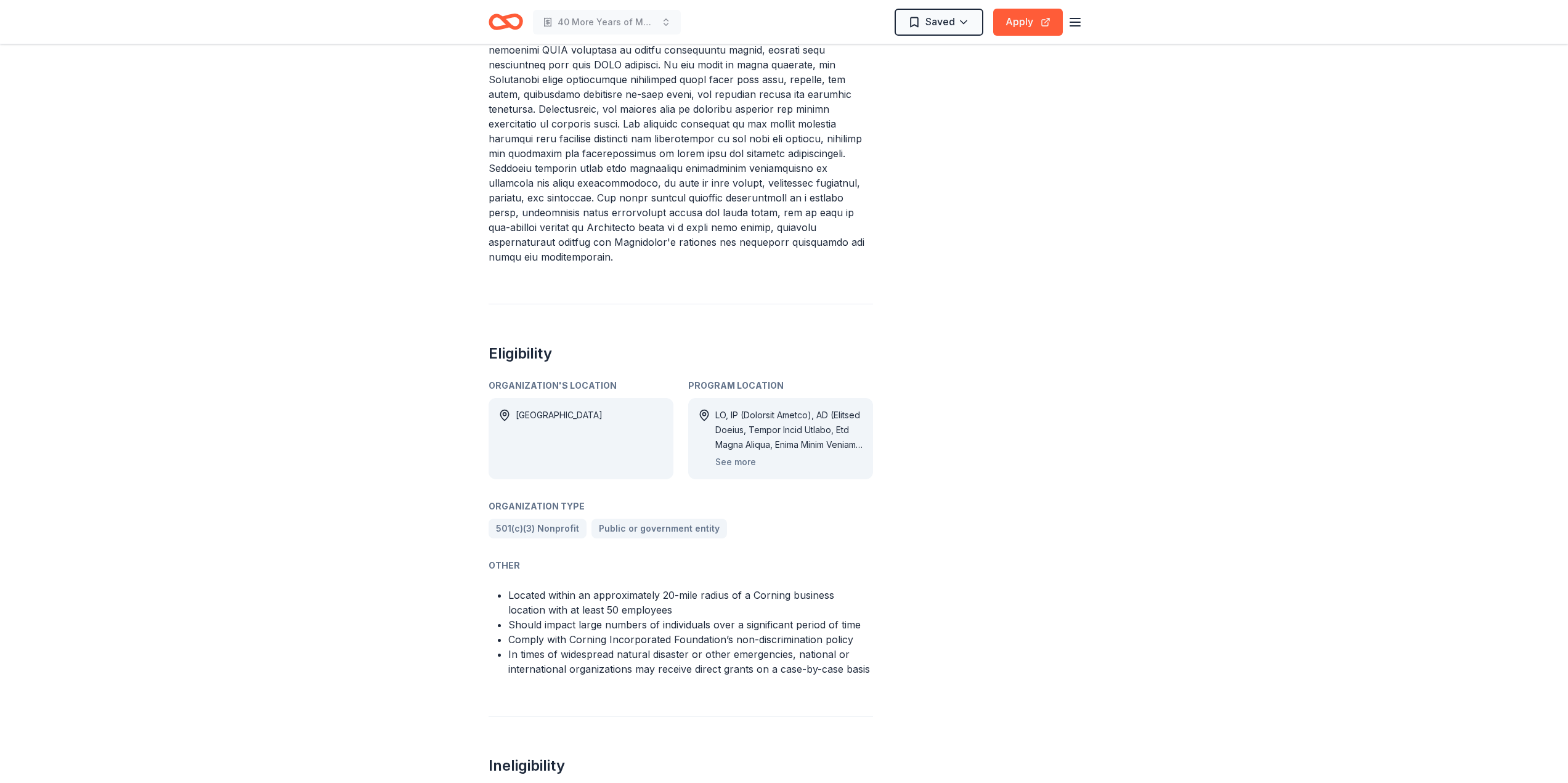
scroll to position [564, 0]
click at [735, 453] on button "See more" at bounding box center [735, 460] width 41 height 15
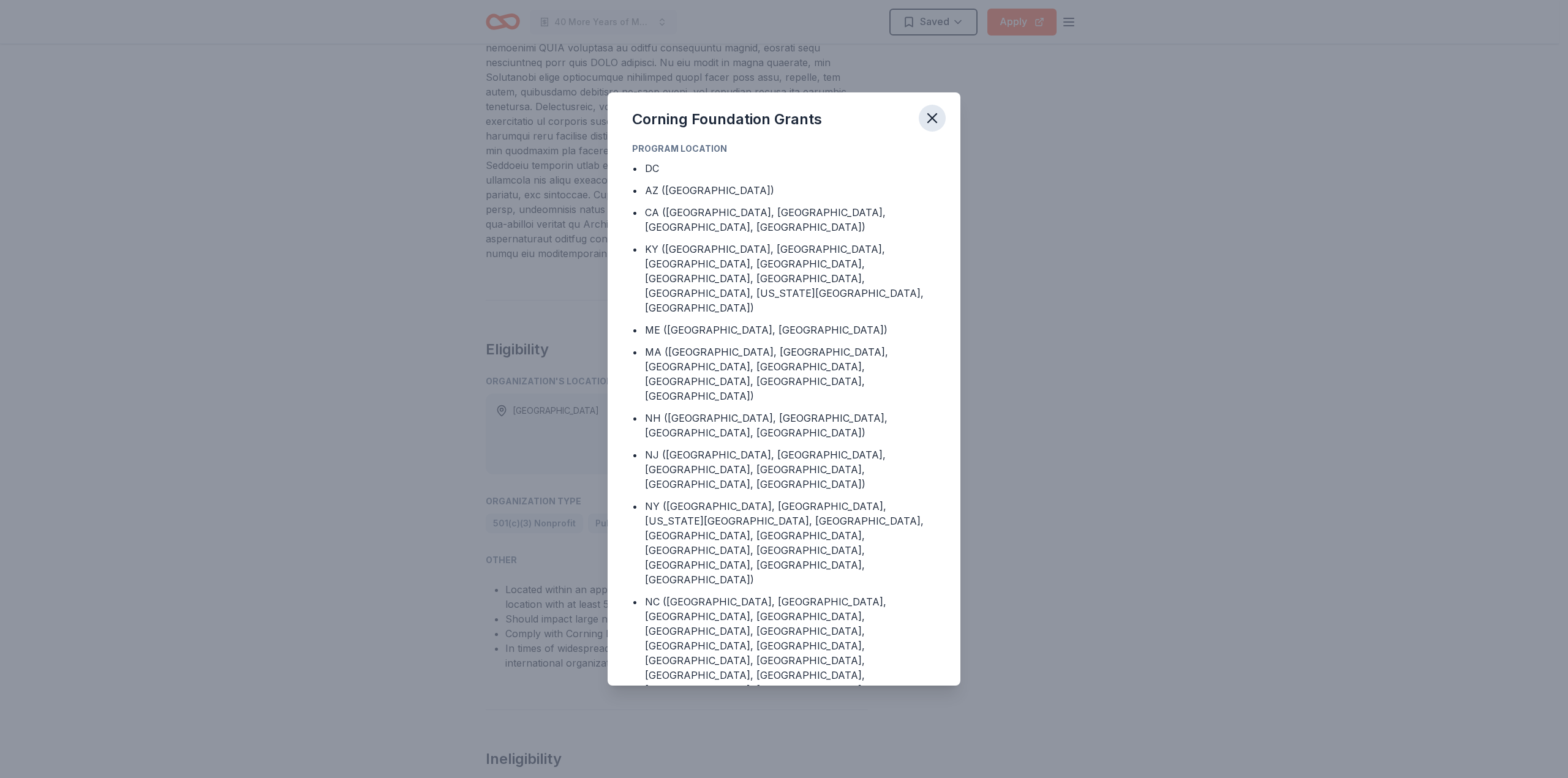
click at [933, 118] on icon "button" at bounding box center [932, 118] width 17 height 17
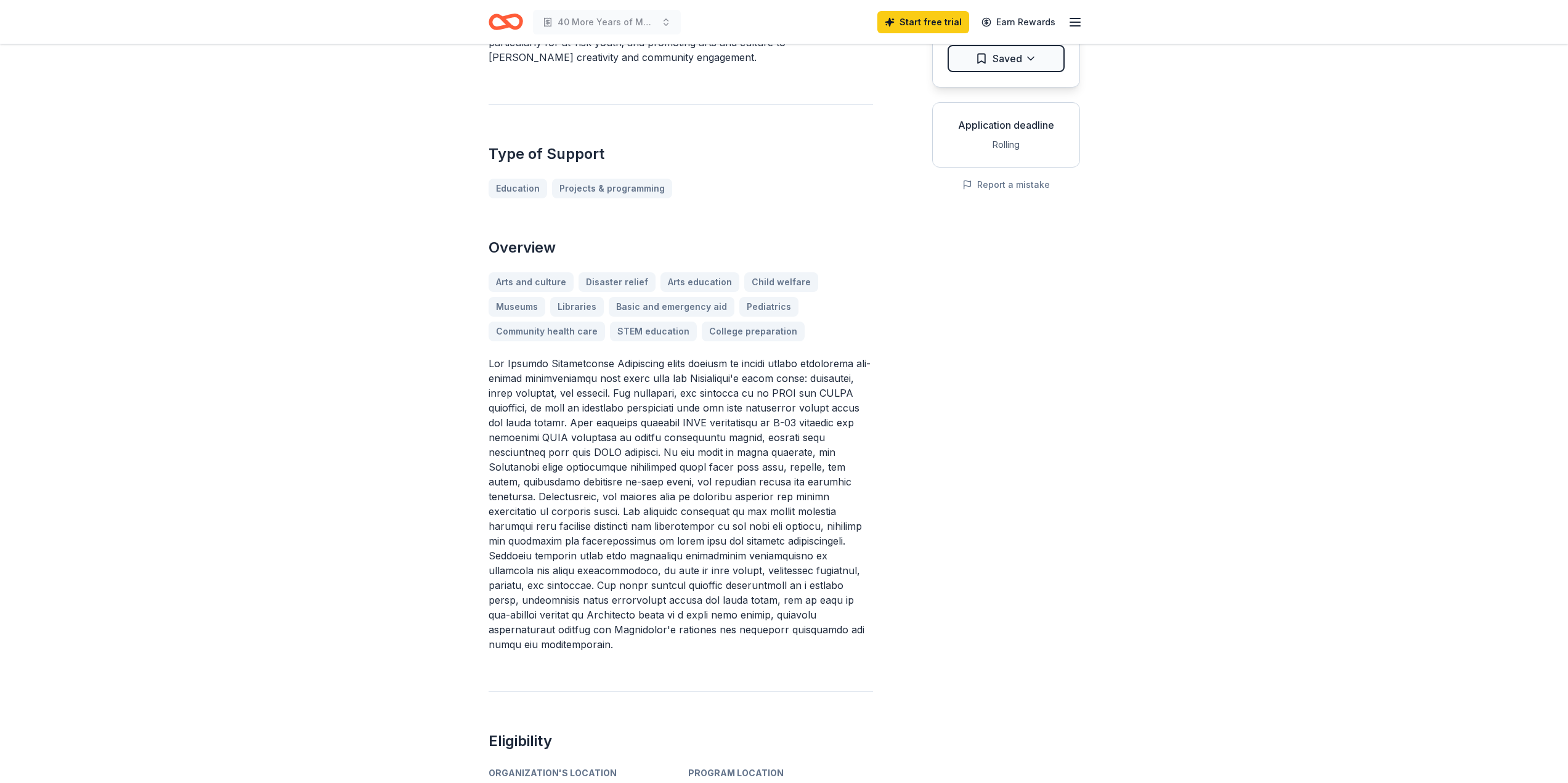
scroll to position [0, 0]
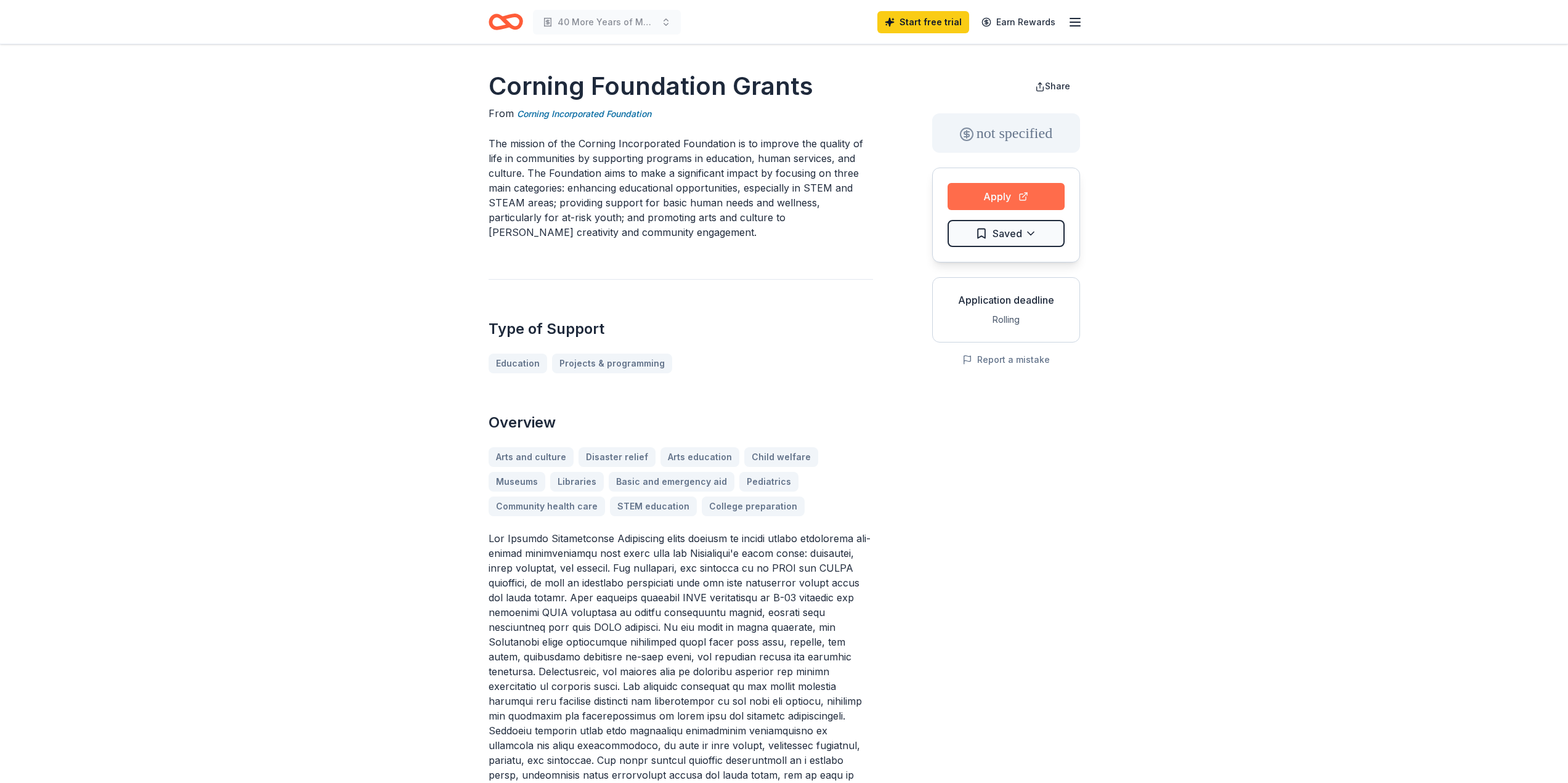
click at [985, 193] on button "Apply" at bounding box center [1006, 196] width 117 height 27
